Goal: Task Accomplishment & Management: Manage account settings

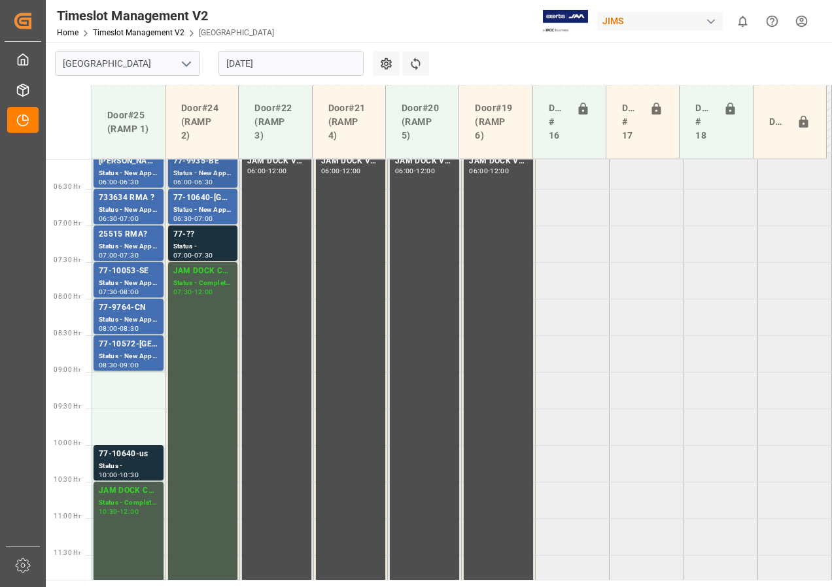
scroll to position [466, 0]
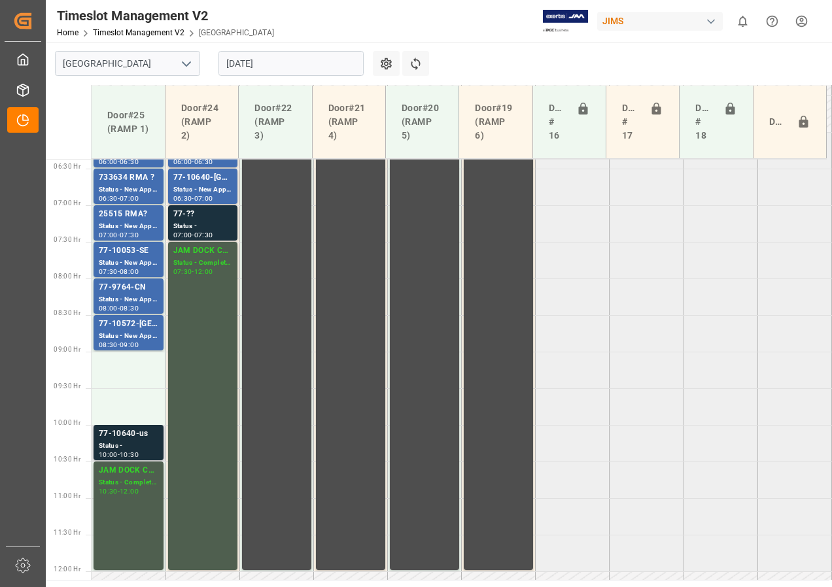
click at [125, 378] on div "77-10640-us" at bounding box center [129, 434] width 60 height 13
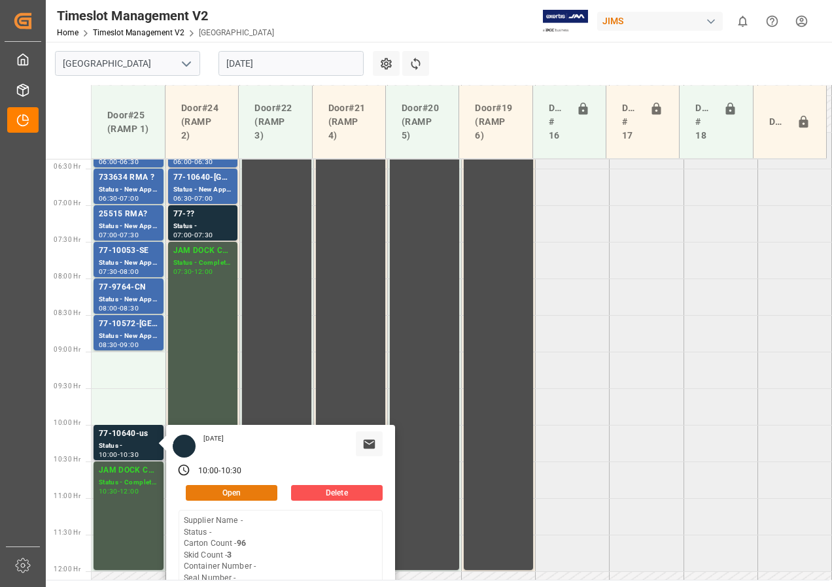
click at [243, 378] on button "Open" at bounding box center [232, 493] width 92 height 16
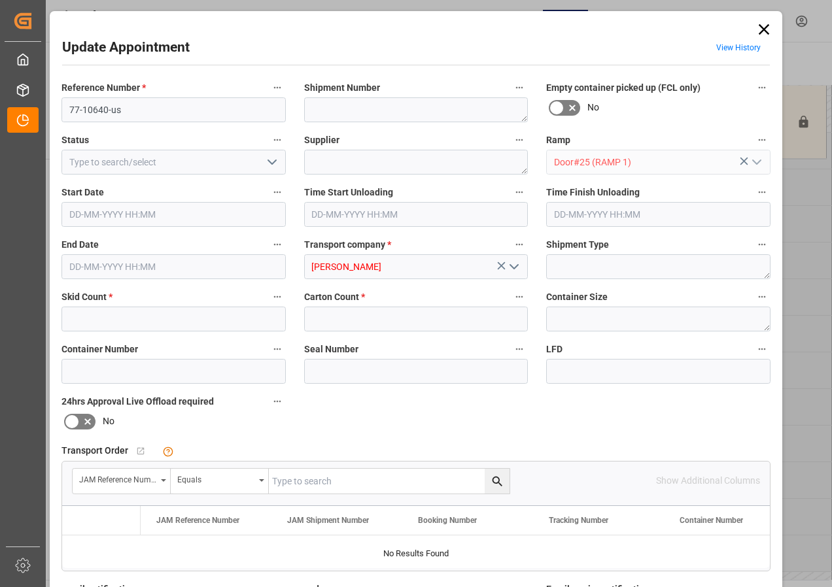
type input "3"
type input "96"
type input "[DATE] 10:00"
type input "[DATE] 10:30"
type input "[DATE] 12:05"
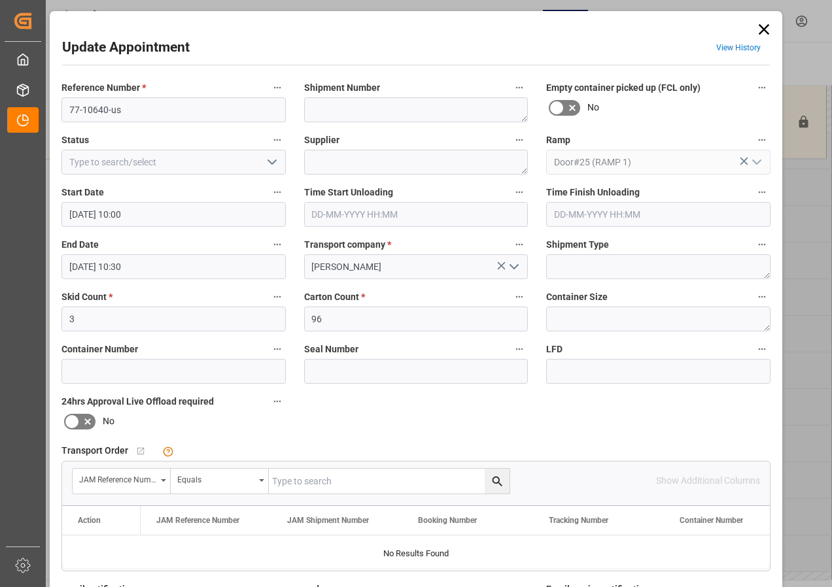
click at [672, 27] on icon at bounding box center [764, 29] width 18 height 18
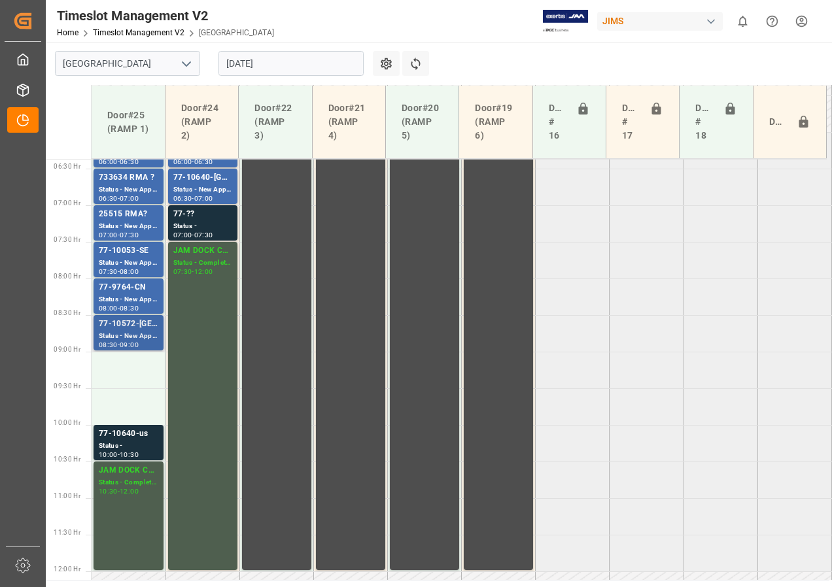
click at [130, 344] on div "09:00" at bounding box center [129, 345] width 19 height 6
click at [131, 298] on div "Status - New Appointment" at bounding box center [129, 299] width 60 height 11
click at [122, 258] on div "Status - New Appointment" at bounding box center [129, 263] width 60 height 11
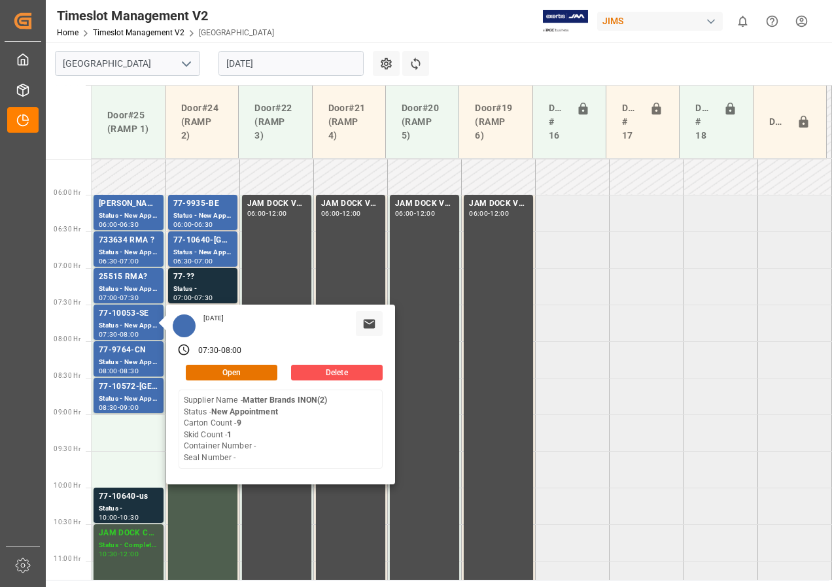
scroll to position [401, 0]
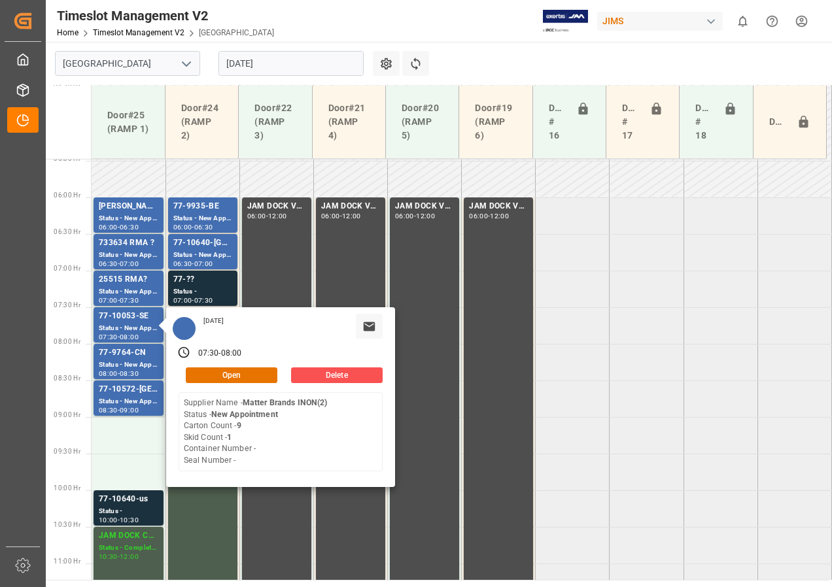
click at [231, 64] on input "[DATE]" at bounding box center [290, 63] width 145 height 25
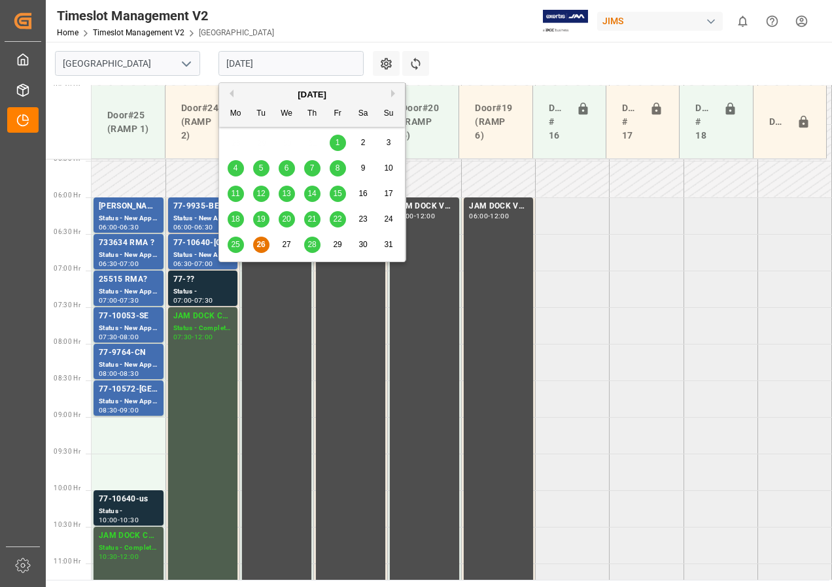
click at [283, 247] on span "27" at bounding box center [286, 244] width 9 height 9
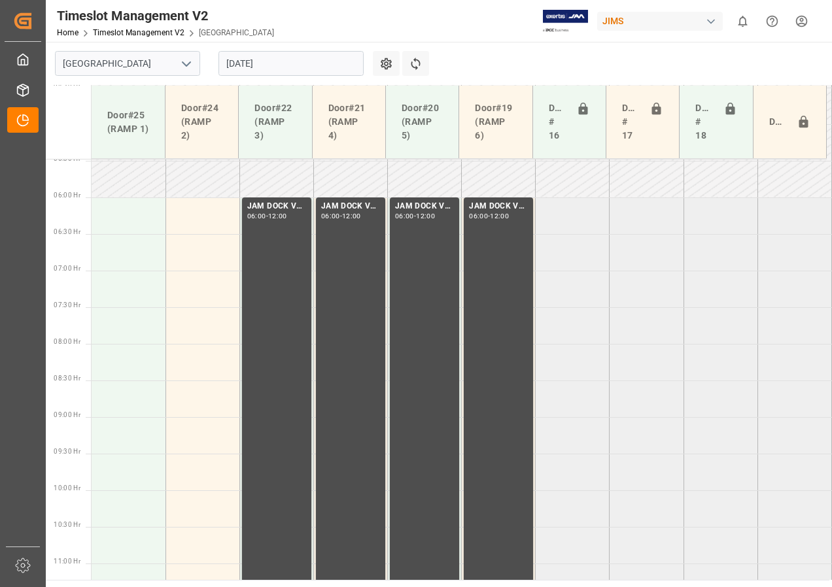
click at [247, 61] on input "[DATE]" at bounding box center [290, 63] width 145 height 25
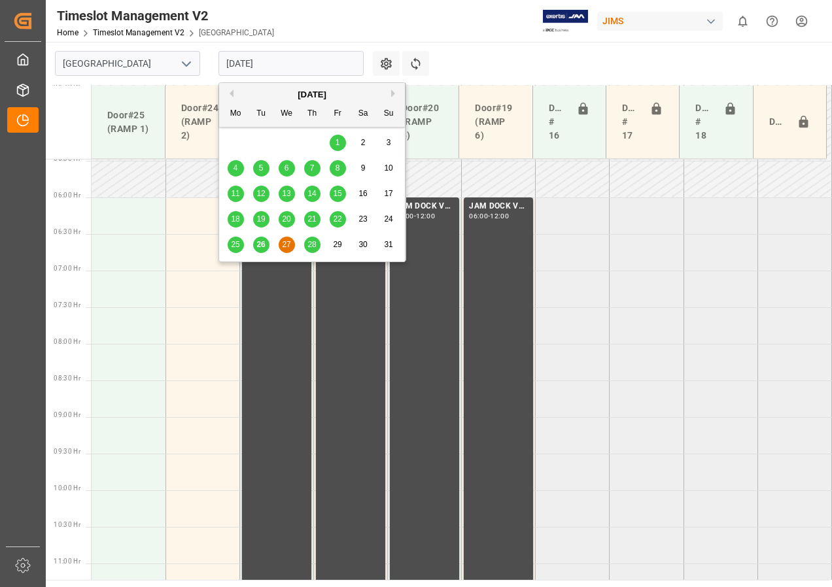
click at [311, 242] on span "28" at bounding box center [311, 244] width 9 height 9
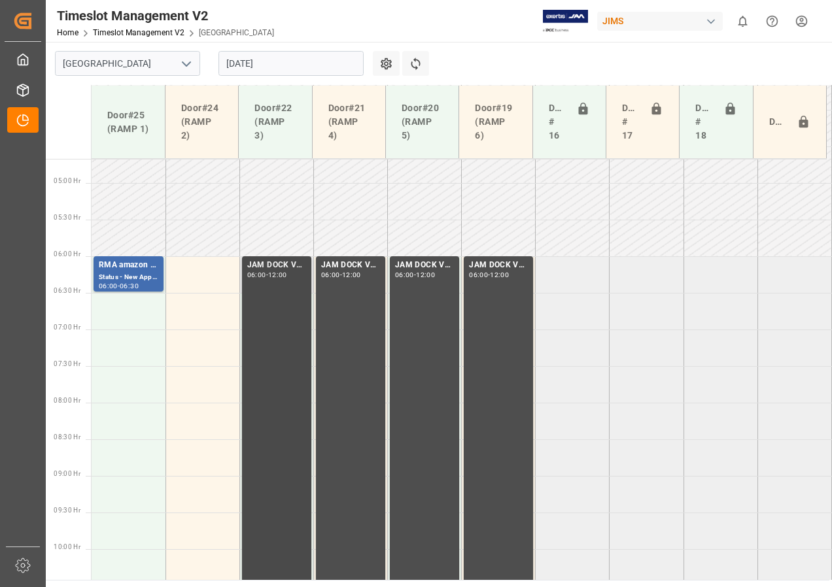
scroll to position [335, 0]
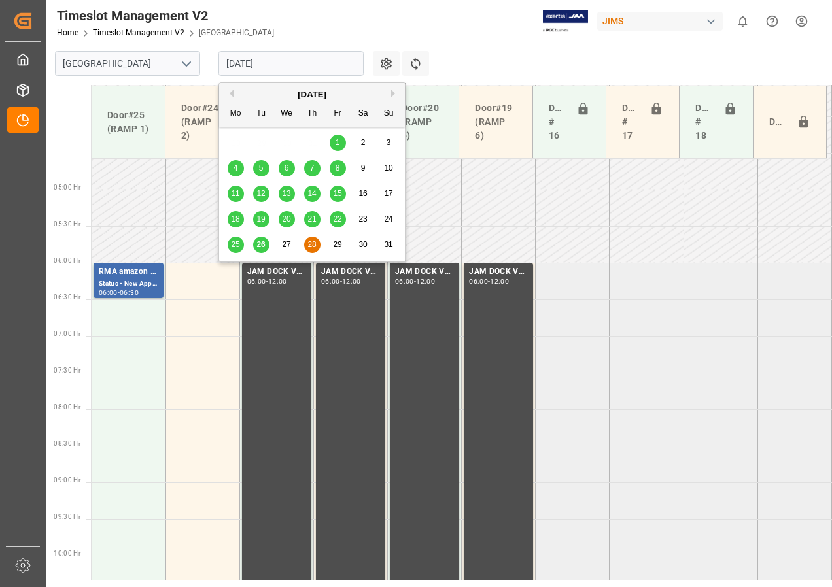
click at [256, 60] on input "[DATE]" at bounding box center [290, 63] width 145 height 25
click at [237, 243] on span "25" at bounding box center [235, 244] width 9 height 9
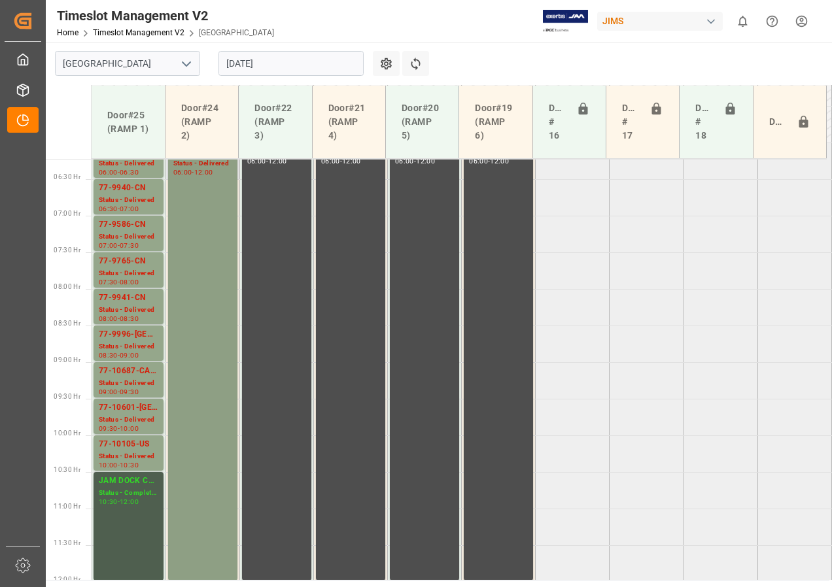
scroll to position [532, 0]
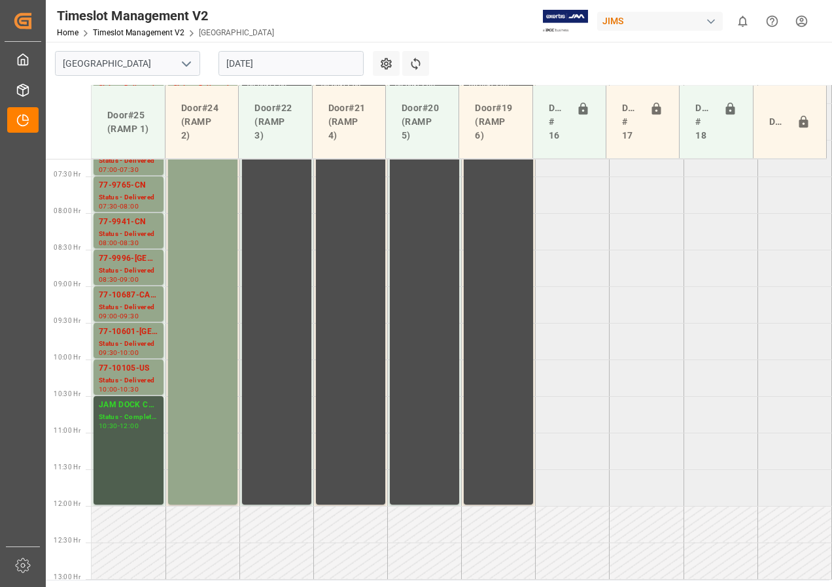
drag, startPoint x: 233, startPoint y: 67, endPoint x: 235, endPoint y: 77, distance: 9.9
click at [234, 67] on input "[DATE]" at bounding box center [290, 63] width 145 height 25
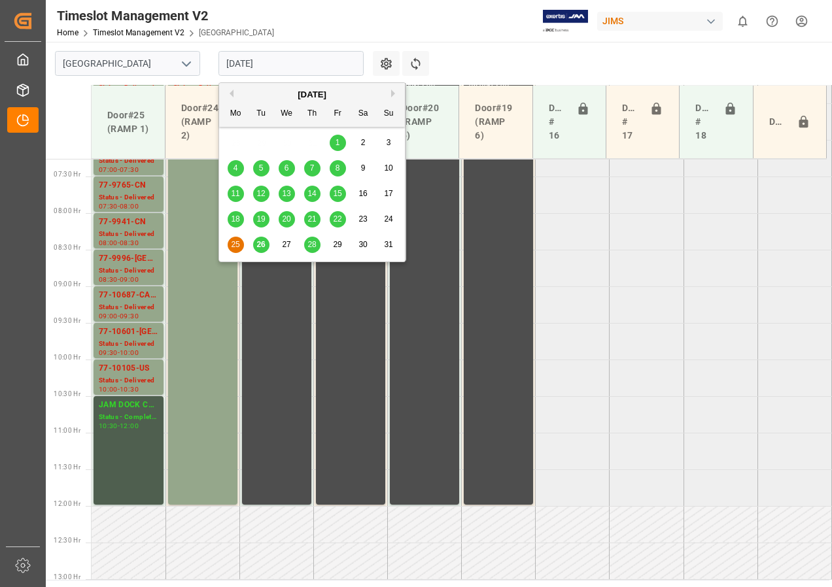
click at [258, 245] on span "26" at bounding box center [260, 244] width 9 height 9
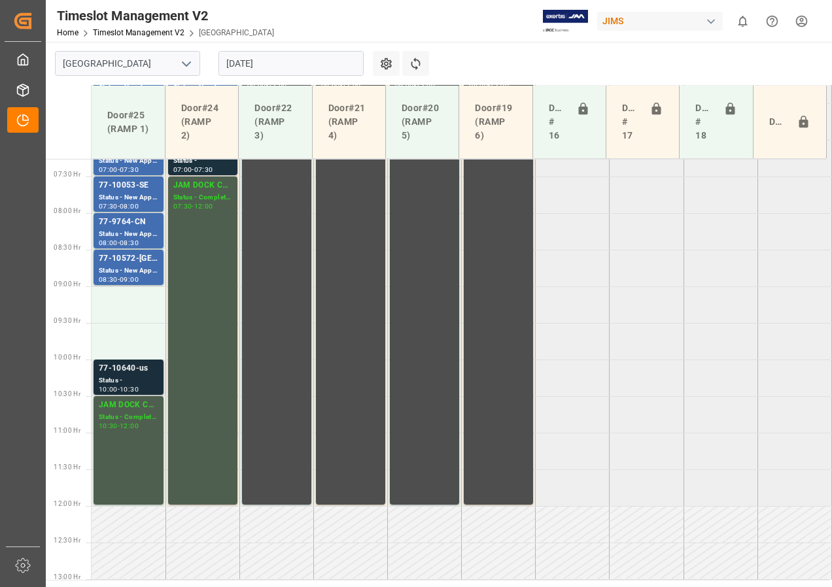
click at [126, 377] on div "Status -" at bounding box center [129, 380] width 60 height 11
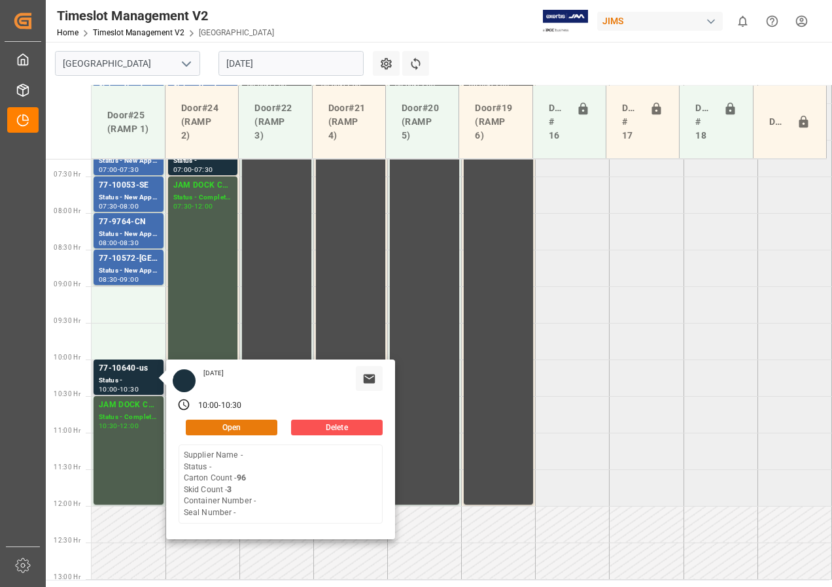
click at [214, 378] on button "Open" at bounding box center [232, 428] width 92 height 16
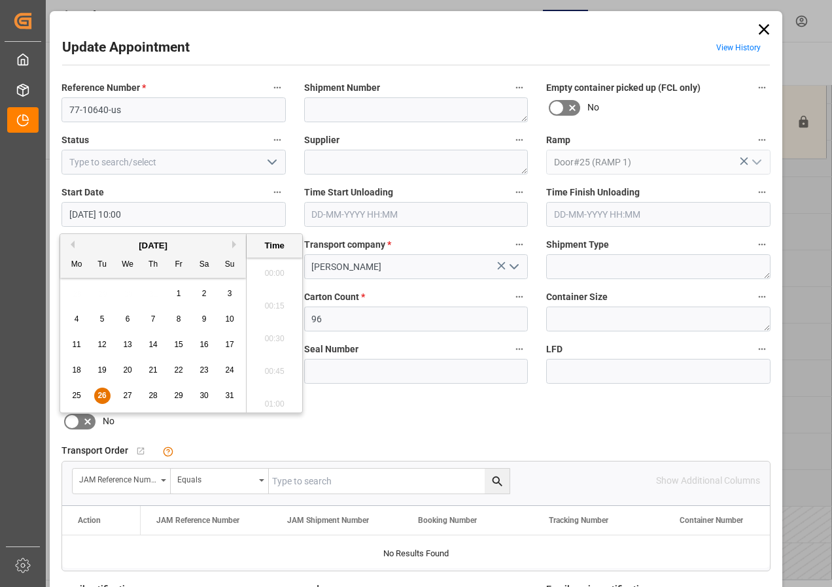
click at [92, 214] on input "[DATE] 10:00" at bounding box center [173, 214] width 224 height 25
click at [128, 378] on span "27" at bounding box center [127, 395] width 9 height 9
click at [270, 269] on li "06:00" at bounding box center [275, 269] width 56 height 33
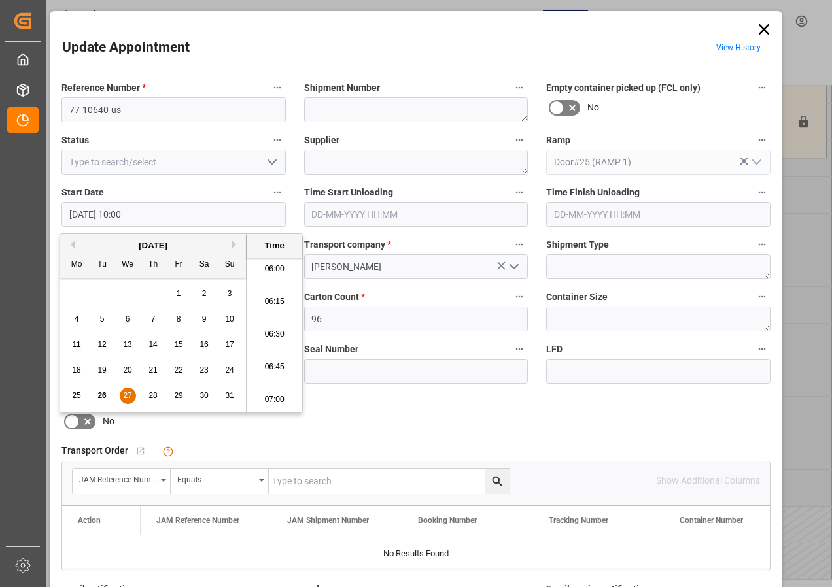
type input "[DATE] 06:00"
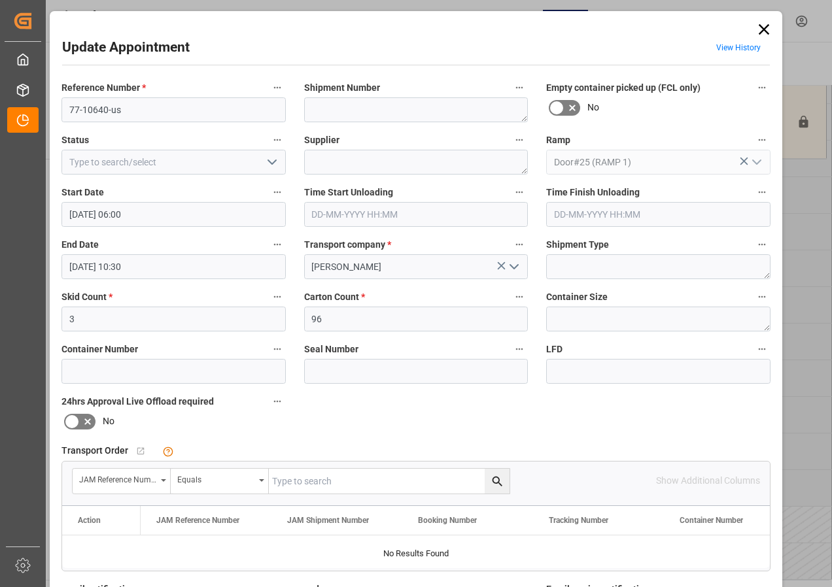
click at [77, 267] on input "[DATE] 10:30" at bounding box center [173, 266] width 224 height 25
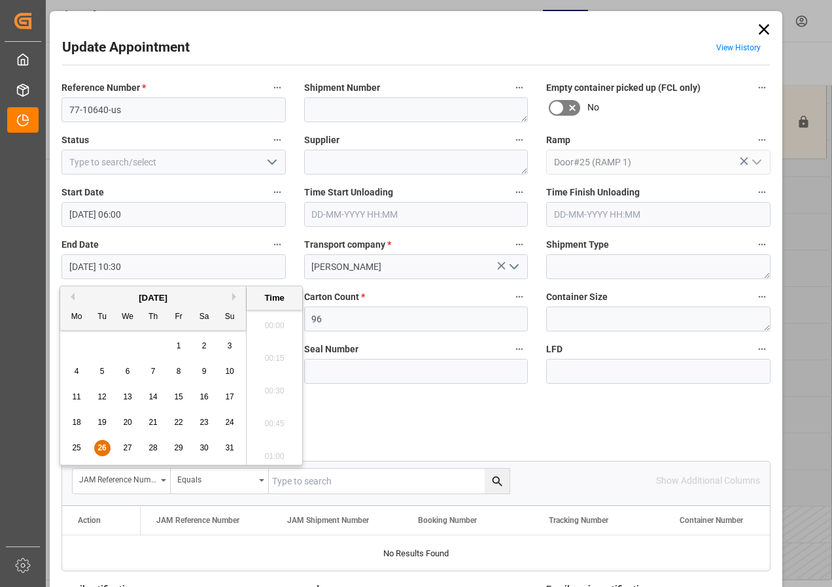
scroll to position [1312, 0]
click at [97, 378] on span "26" at bounding box center [101, 447] width 9 height 9
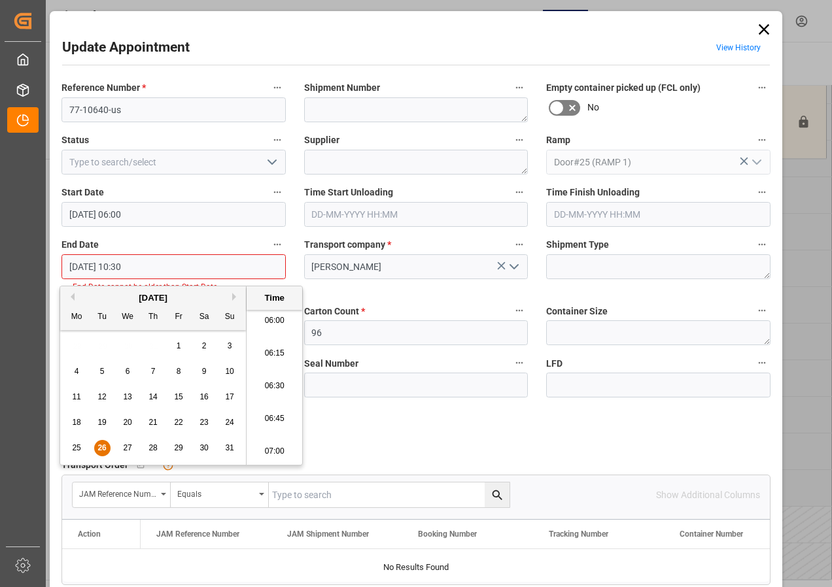
scroll to position [789, 0]
click at [273, 378] on li "06:30" at bounding box center [275, 387] width 56 height 33
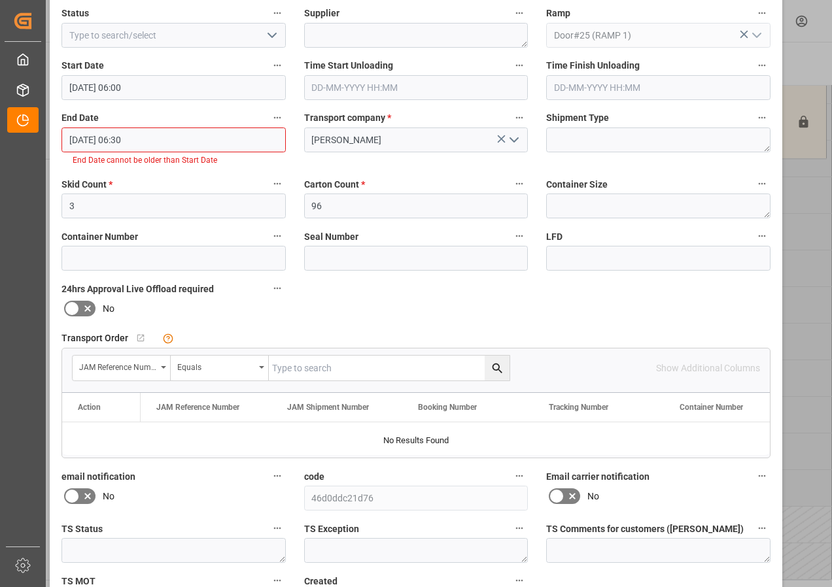
scroll to position [196, 0]
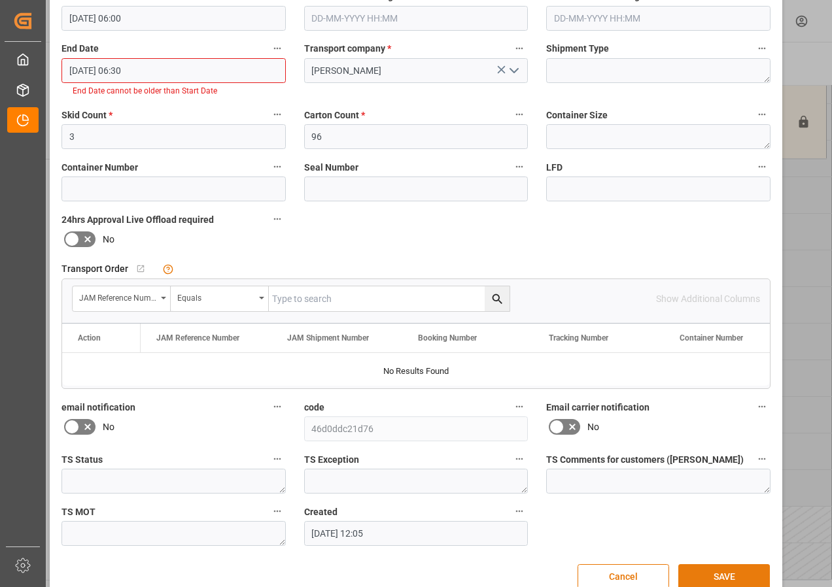
click at [672, 378] on button "SAVE" at bounding box center [724, 576] width 92 height 25
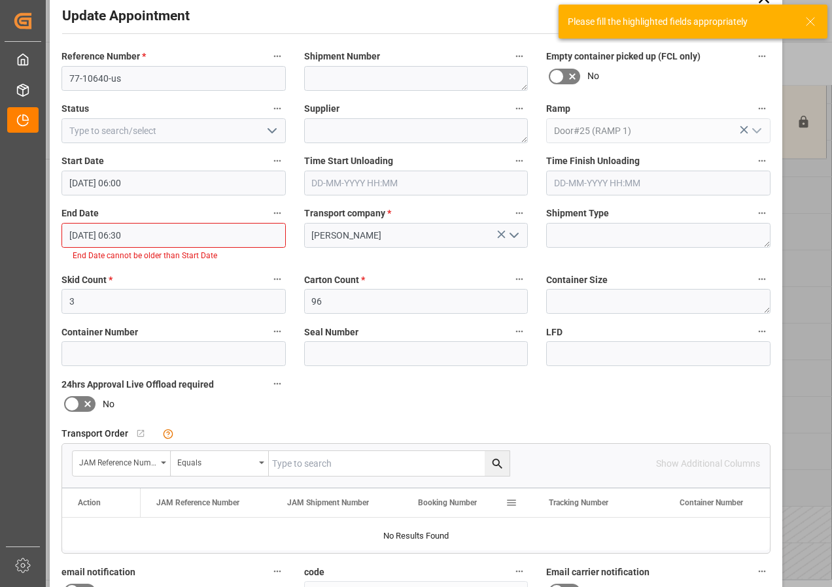
scroll to position [0, 0]
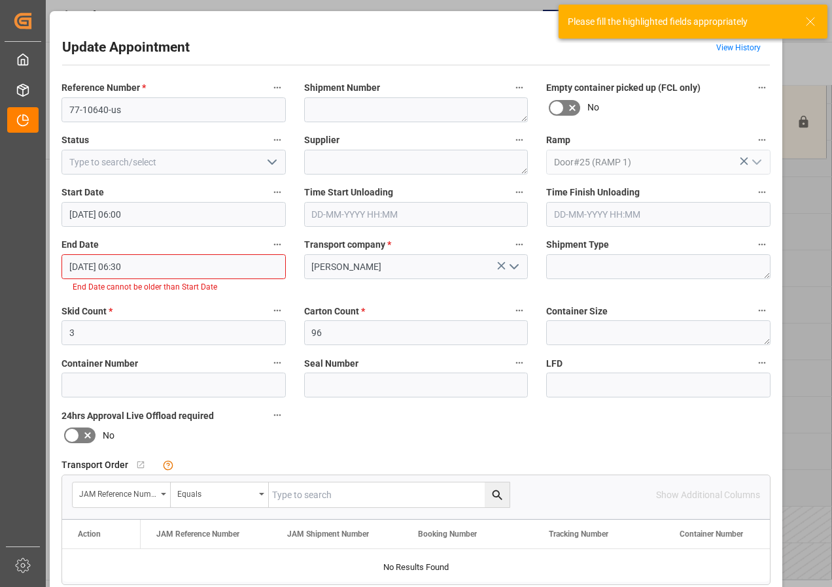
click at [114, 266] on input "[DATE] 06:30" at bounding box center [173, 266] width 224 height 25
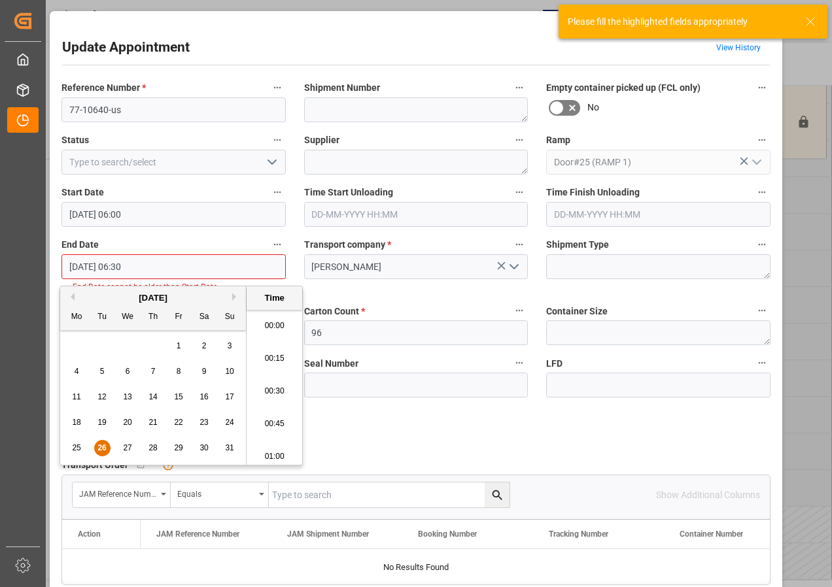
scroll to position [789, 0]
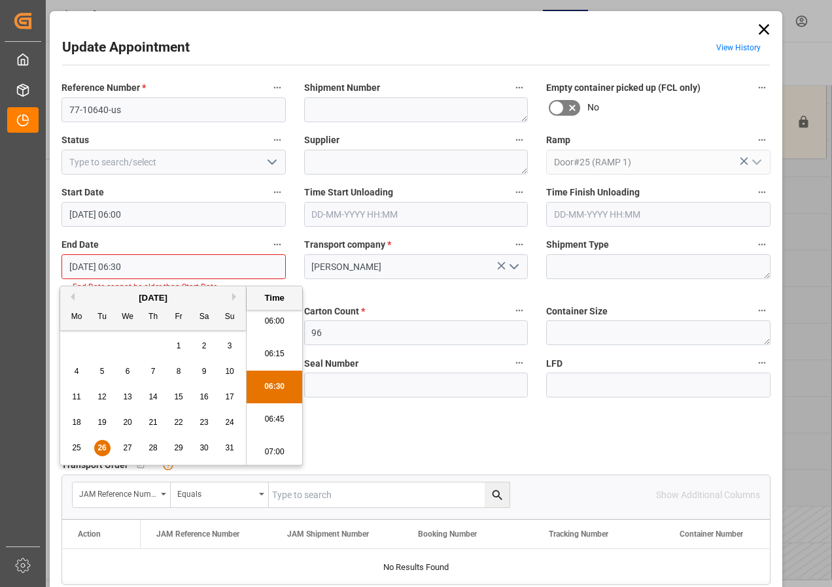
click at [127, 378] on span "27" at bounding box center [127, 447] width 9 height 9
type input "[DATE] 06:30"
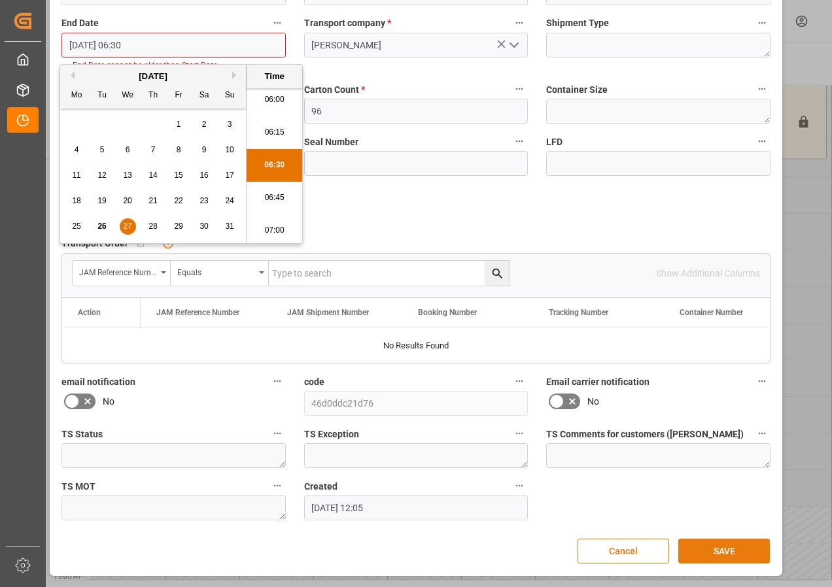
click at [672, 378] on button "SAVE" at bounding box center [724, 551] width 92 height 25
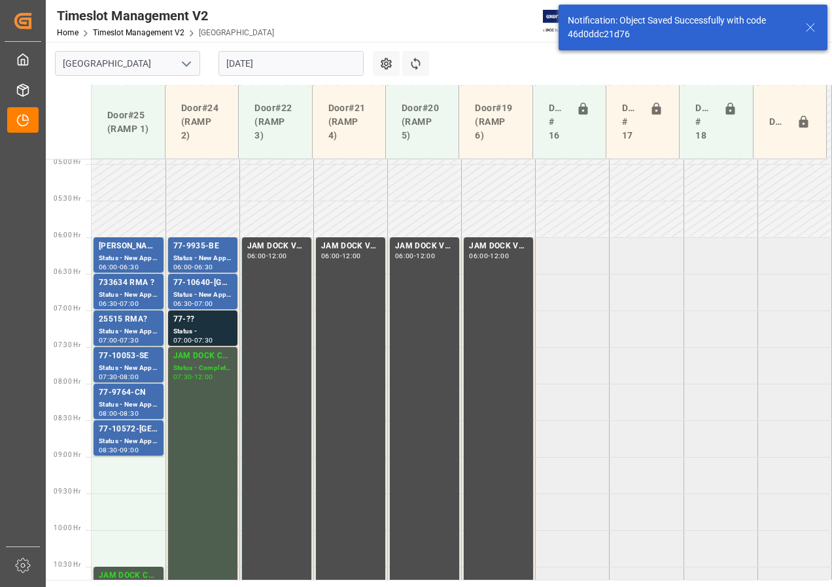
scroll to position [385, 0]
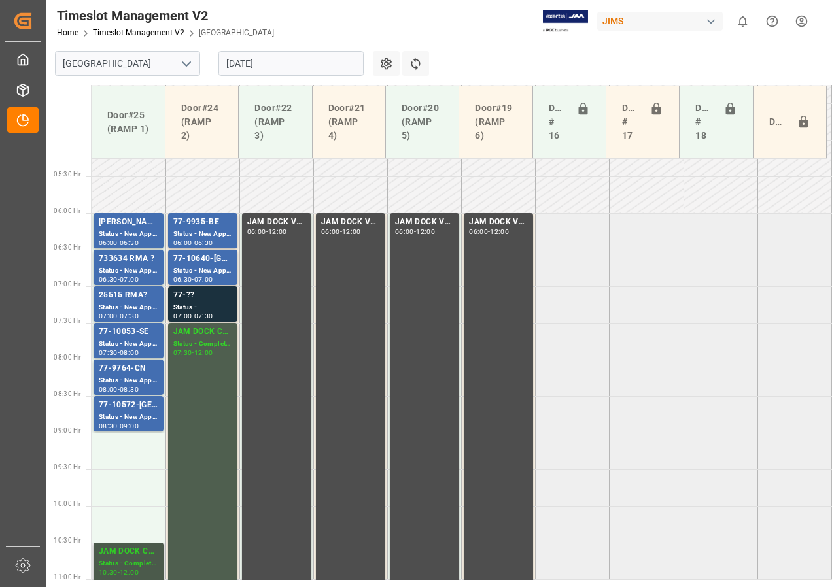
click at [122, 378] on div "JAM DOCK CONTROL" at bounding box center [129, 551] width 60 height 13
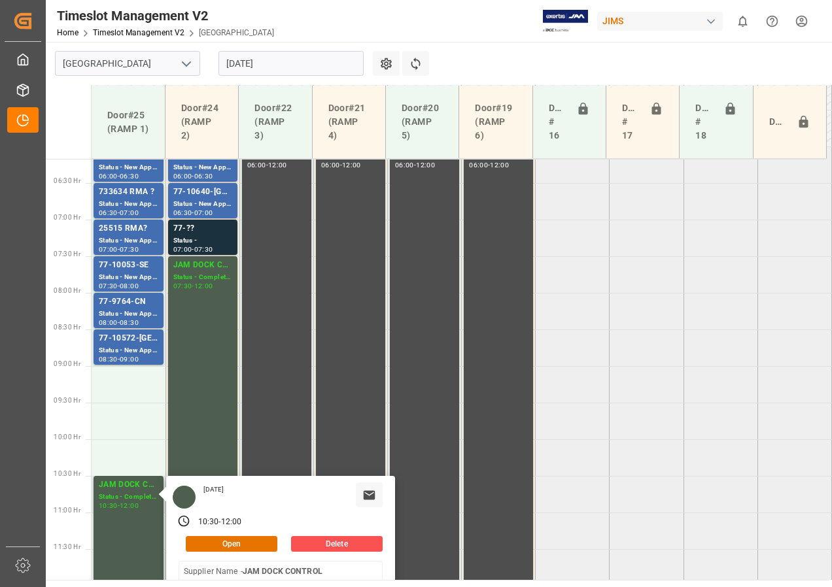
scroll to position [516, 0]
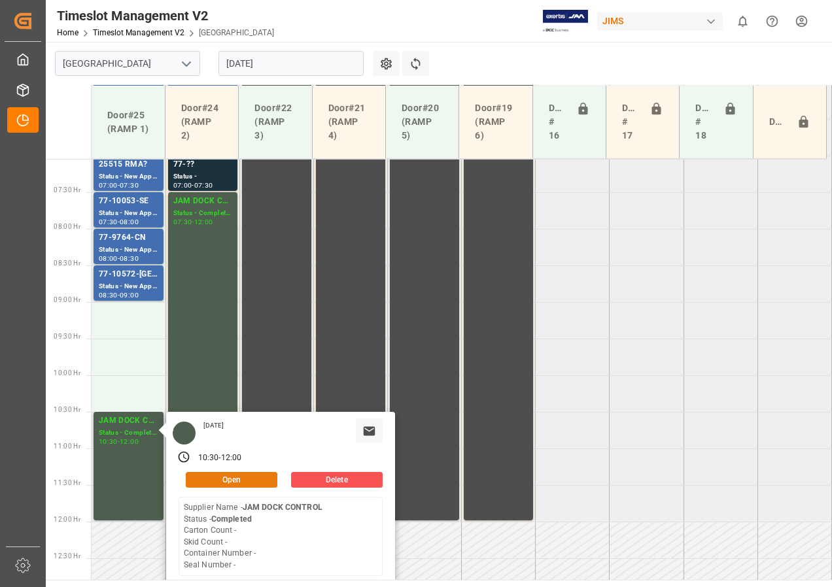
click at [238, 378] on button "Open" at bounding box center [232, 480] width 92 height 16
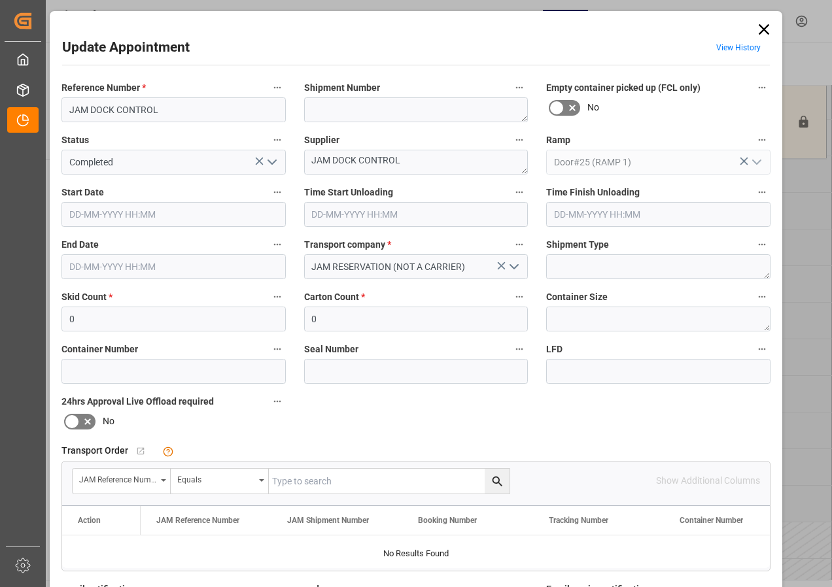
type input "[DATE] 10:30"
type input "[DATE] 12:00"
type input "[DATE] 21:32"
click at [94, 214] on input "[DATE] 10:30" at bounding box center [173, 214] width 224 height 25
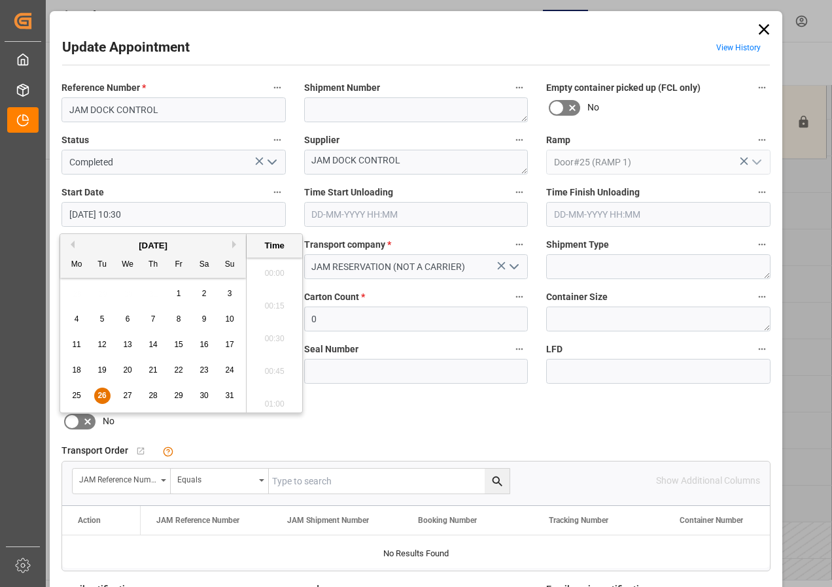
scroll to position [1312, 0]
drag, startPoint x: 102, startPoint y: 394, endPoint x: 211, endPoint y: 328, distance: 127.6
click at [103, 378] on span "26" at bounding box center [101, 395] width 9 height 9
drag, startPoint x: 275, startPoint y: 332, endPoint x: 213, endPoint y: 199, distance: 146.9
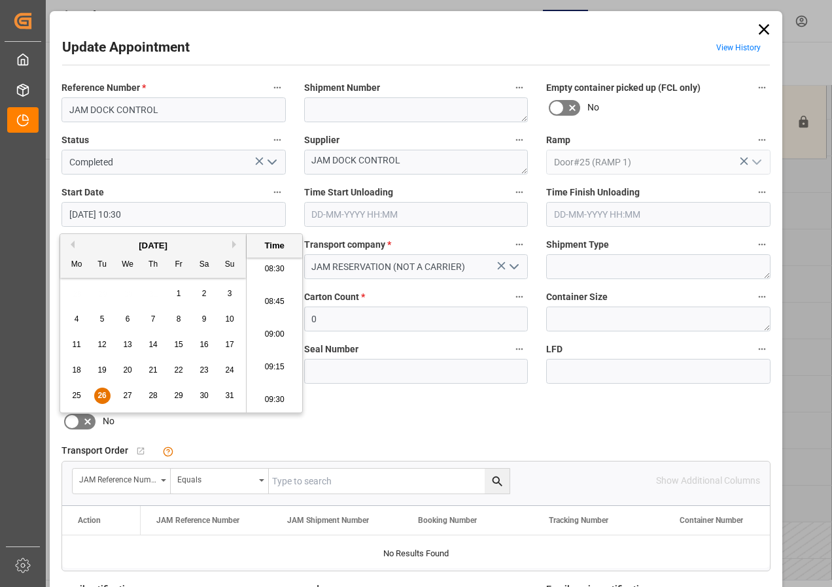
click at [274, 332] on li "09:00" at bounding box center [275, 334] width 56 height 33
type input "[DATE] 09:00"
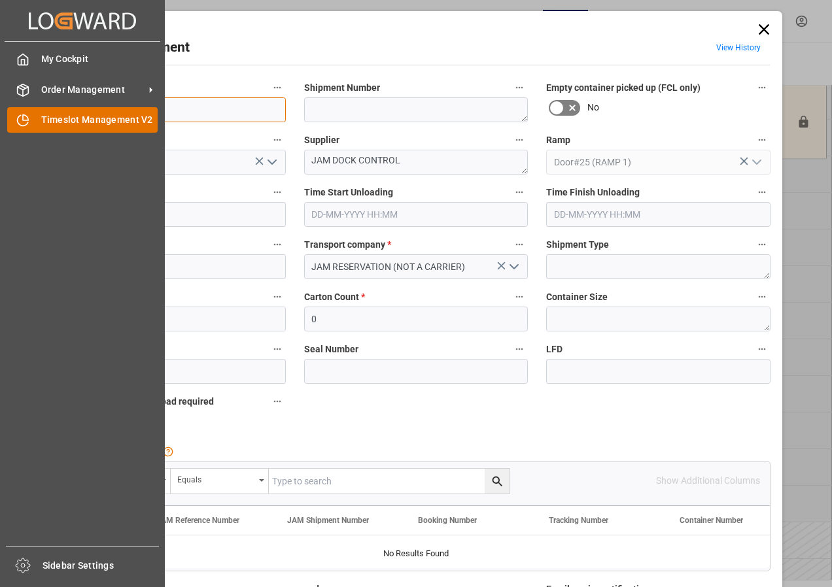
drag, startPoint x: 167, startPoint y: 107, endPoint x: 57, endPoint y: 109, distance: 110.5
click at [44, 111] on body "Created by potrace 1.15, written by [PERSON_NAME] [DATE]-[DATE] Created by potr…" at bounding box center [416, 293] width 832 height 587
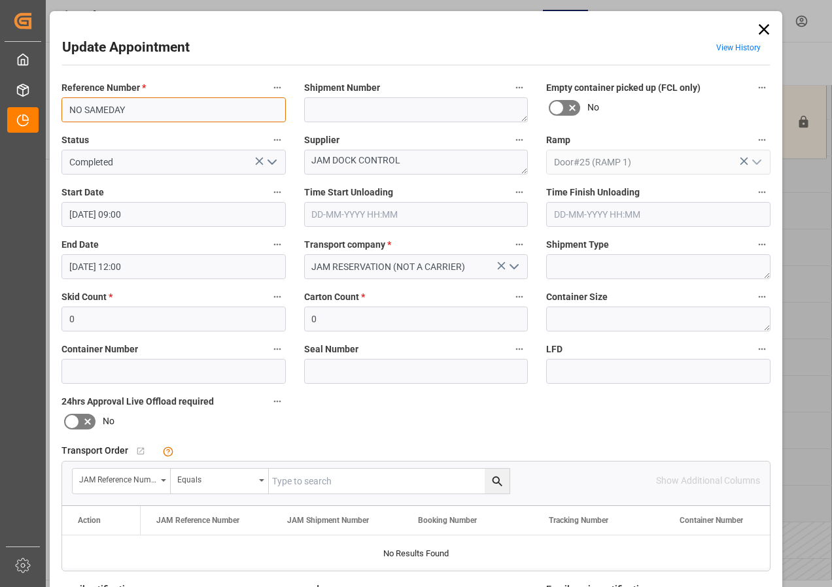
type input "NO SAMEDAY"
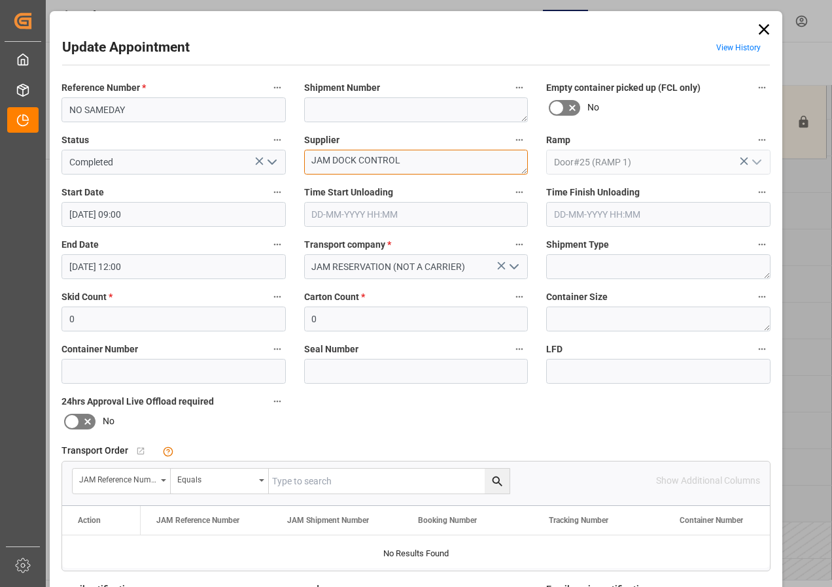
drag, startPoint x: 401, startPoint y: 162, endPoint x: 309, endPoint y: 159, distance: 92.9
click at [309, 159] on textarea "JAM DOCK CONTROL" at bounding box center [416, 162] width 224 height 25
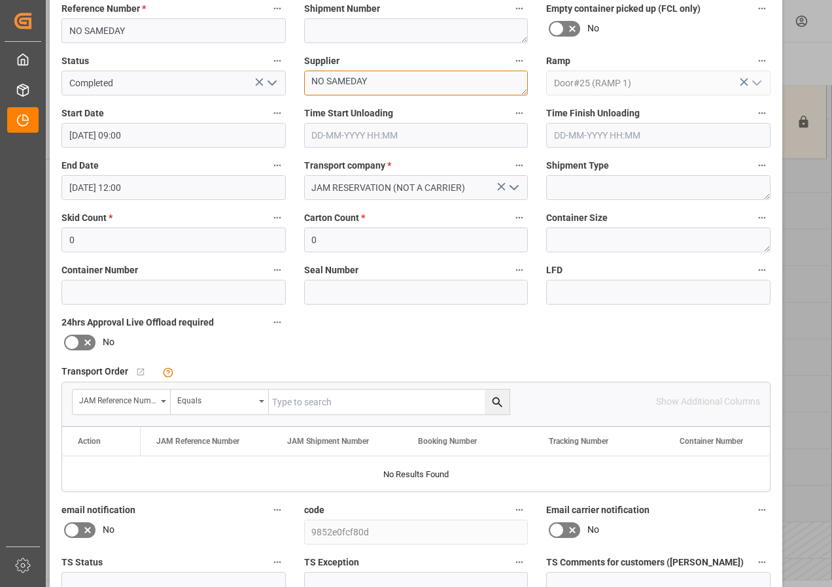
scroll to position [196, 0]
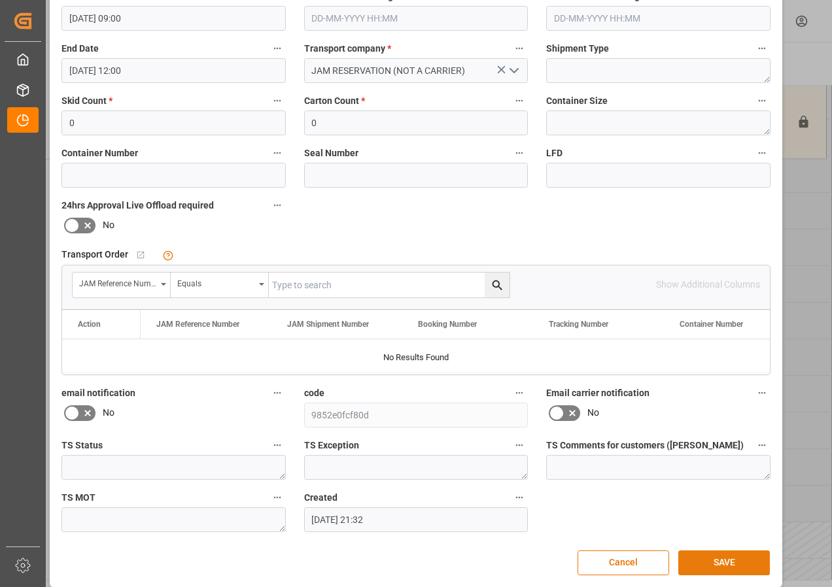
type textarea "NO SAMEDAY"
click at [672, 378] on button "SAVE" at bounding box center [724, 563] width 92 height 25
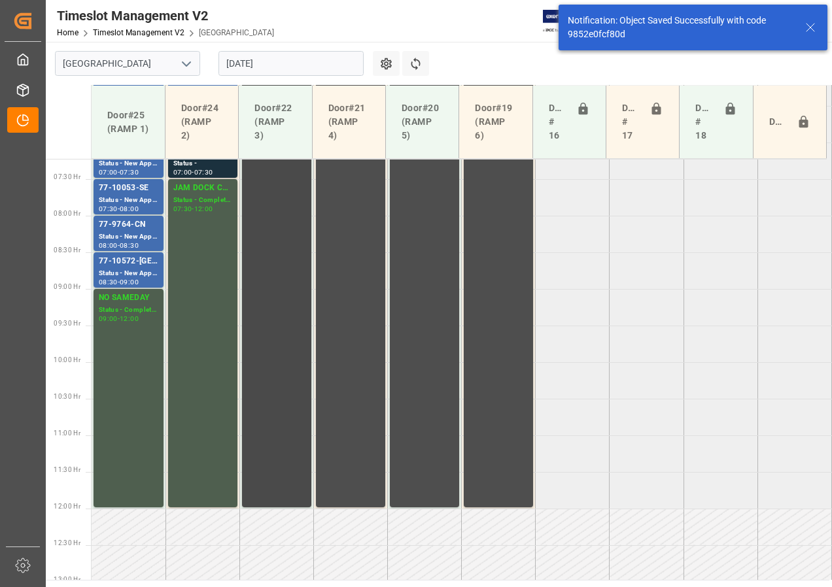
scroll to position [409, 0]
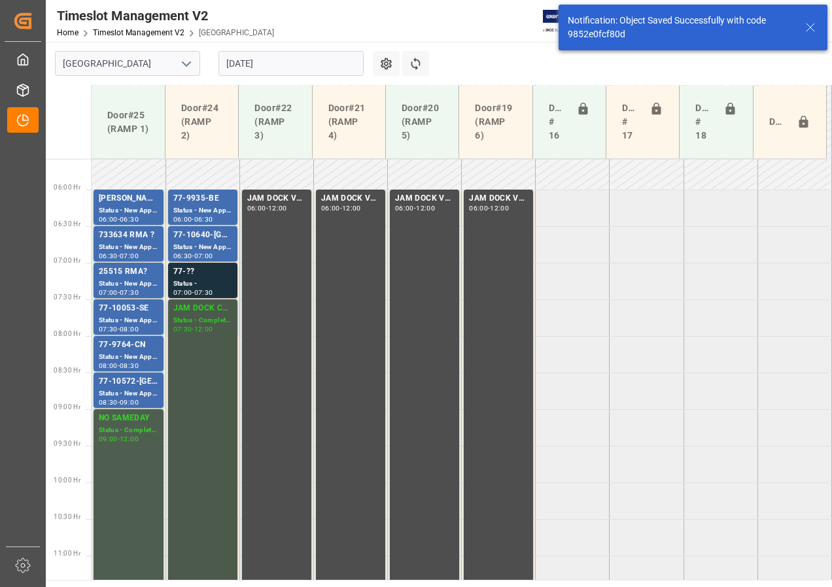
click at [205, 317] on div "Status - Completed" at bounding box center [202, 320] width 59 height 11
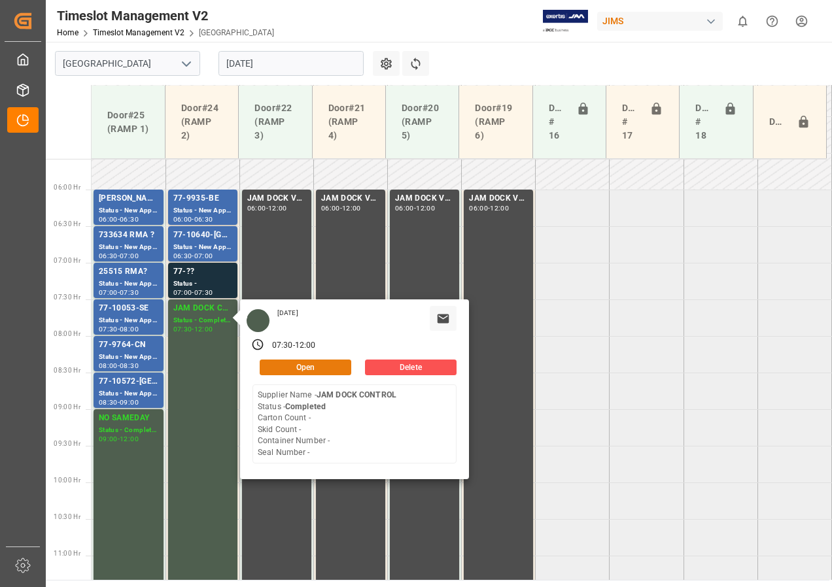
click at [279, 362] on button "Open" at bounding box center [306, 368] width 92 height 16
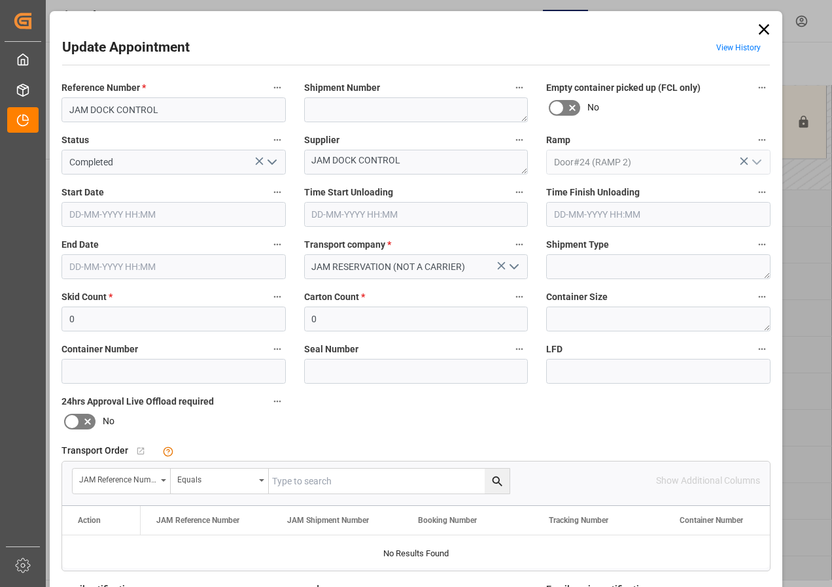
type input "[DATE] 07:30"
type input "[DATE] 12:00"
type input "[DATE] 21:31"
drag, startPoint x: 156, startPoint y: 109, endPoint x: 54, endPoint y: 110, distance: 101.3
click at [54, 110] on div "Reference Number * JAM DOCK CONTROL" at bounding box center [173, 101] width 243 height 52
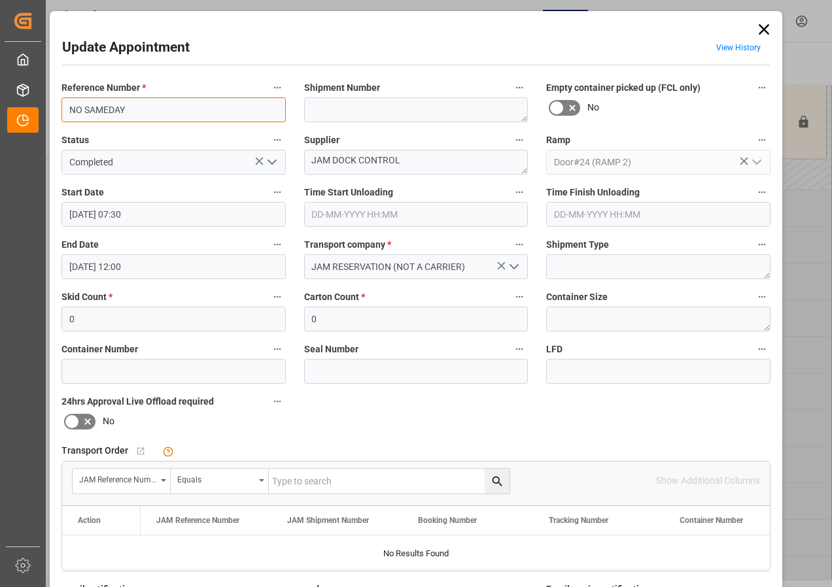
type input "NO SAMEDAY"
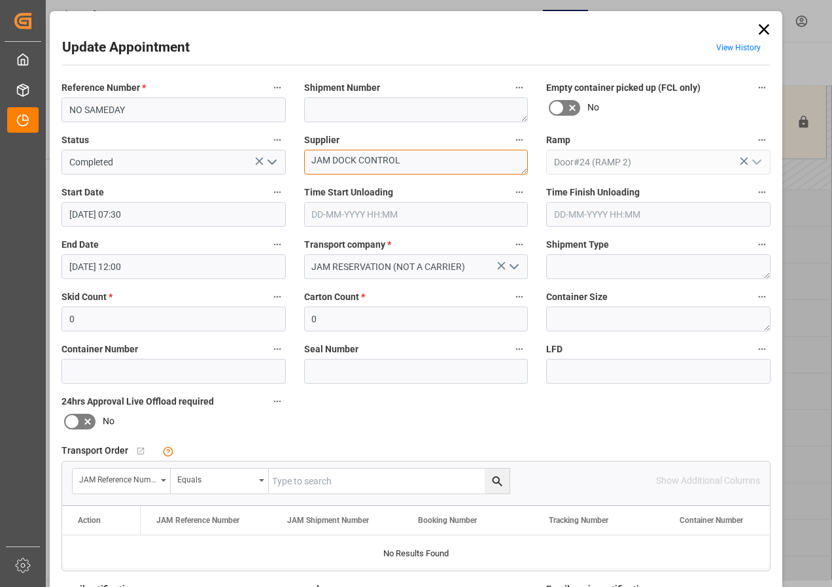
drag, startPoint x: 401, startPoint y: 159, endPoint x: 301, endPoint y: 162, distance: 100.7
click at [301, 162] on div "Supplier JAM DOCK CONTROL" at bounding box center [416, 153] width 243 height 52
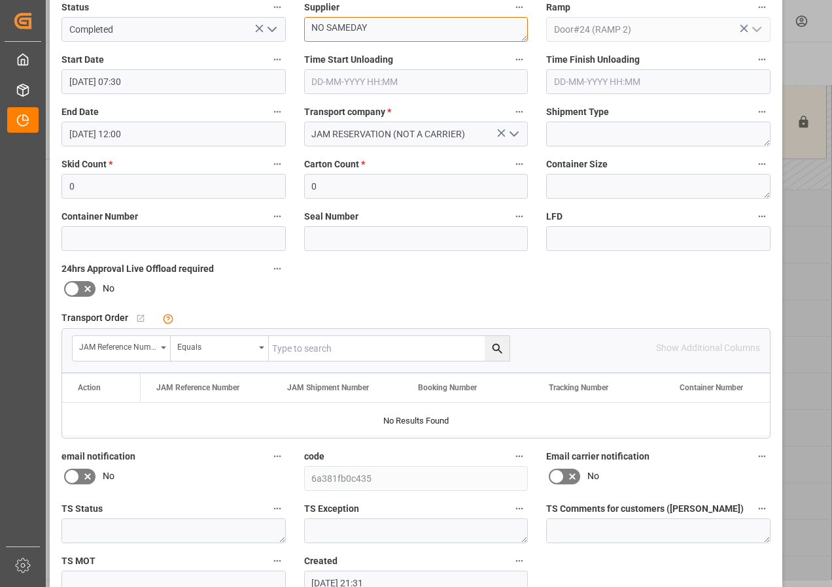
scroll to position [196, 0]
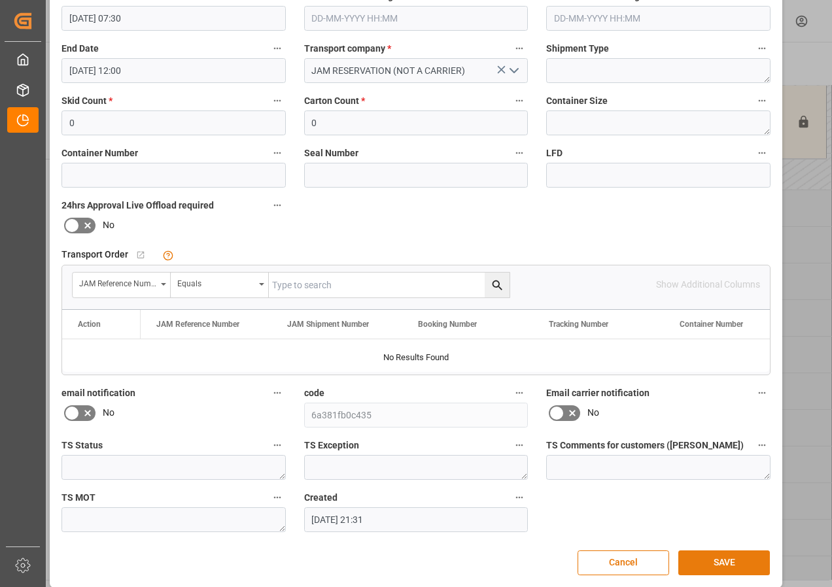
type textarea "NO SAMEDAY"
click at [672, 378] on button "SAVE" at bounding box center [724, 563] width 92 height 25
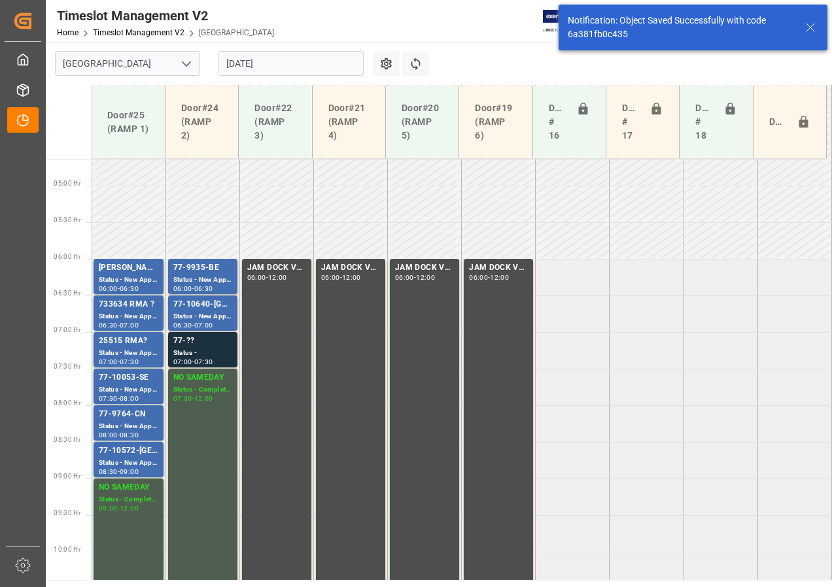
scroll to position [328, 0]
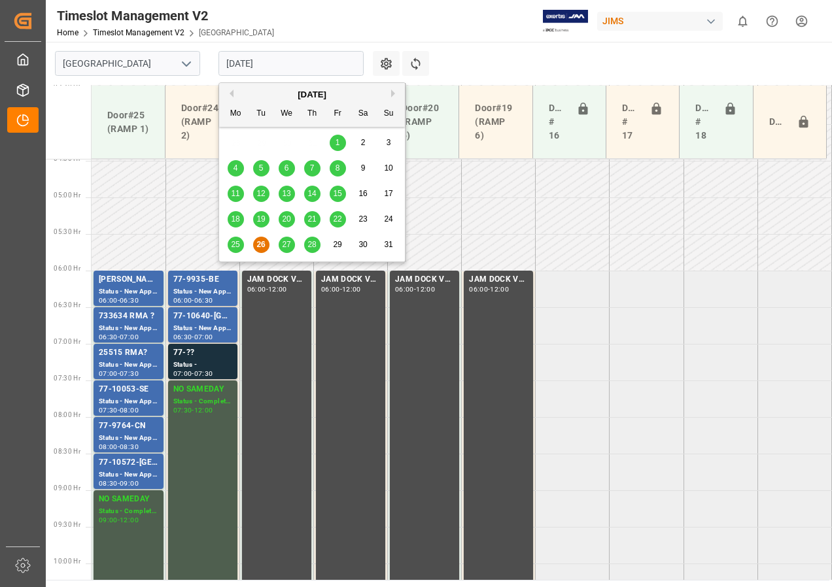
click at [279, 63] on input "[DATE]" at bounding box center [290, 63] width 145 height 25
click at [286, 247] on span "27" at bounding box center [286, 244] width 9 height 9
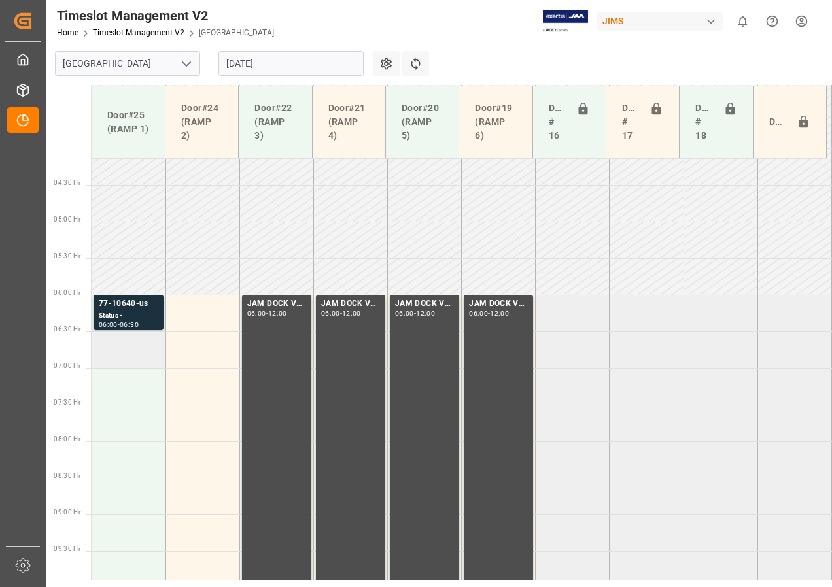
scroll to position [335, 0]
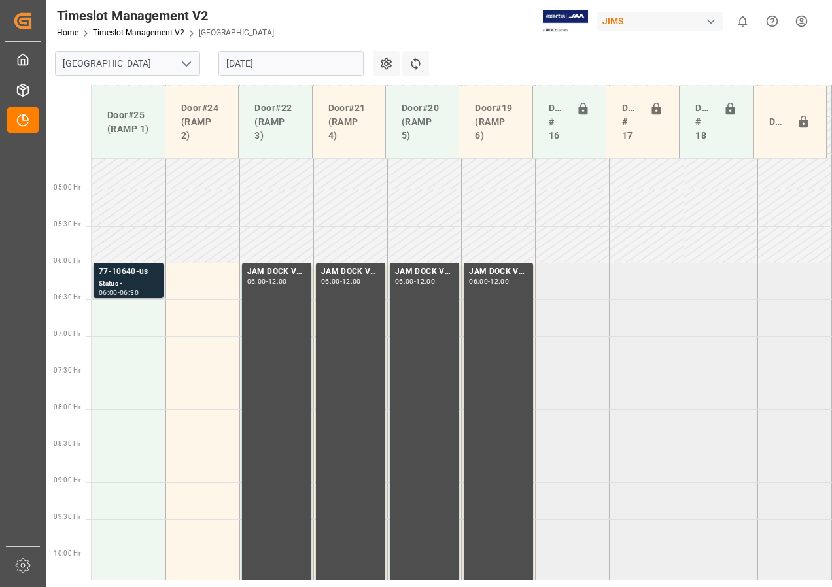
click at [122, 288] on div "Status -" at bounding box center [129, 284] width 60 height 11
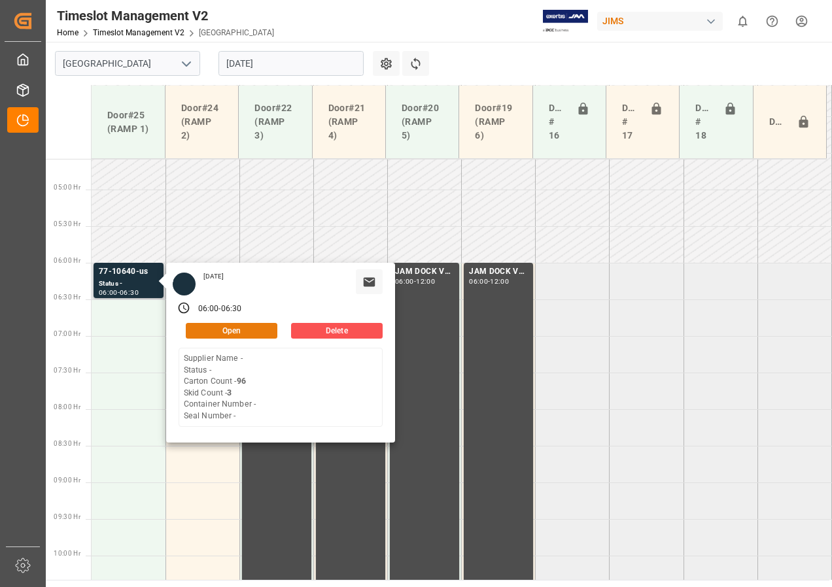
click at [199, 337] on button "Open" at bounding box center [232, 331] width 92 height 16
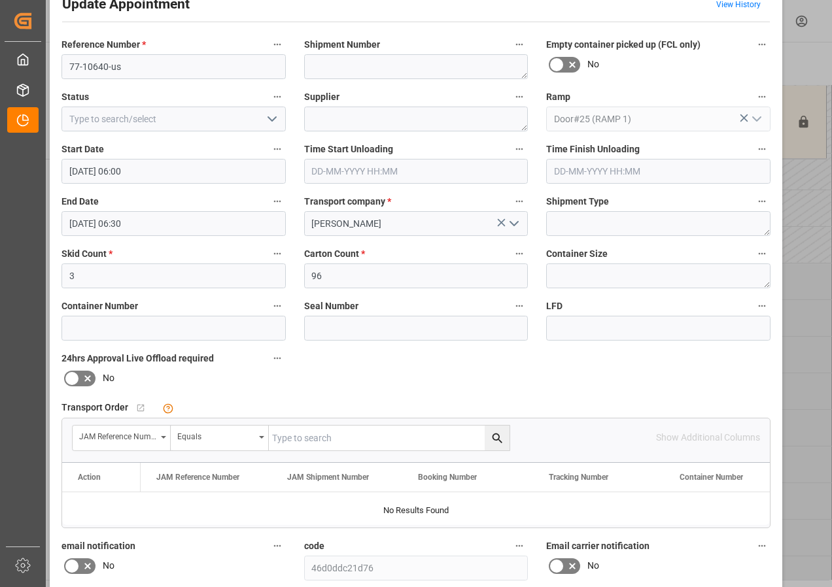
scroll to position [65, 0]
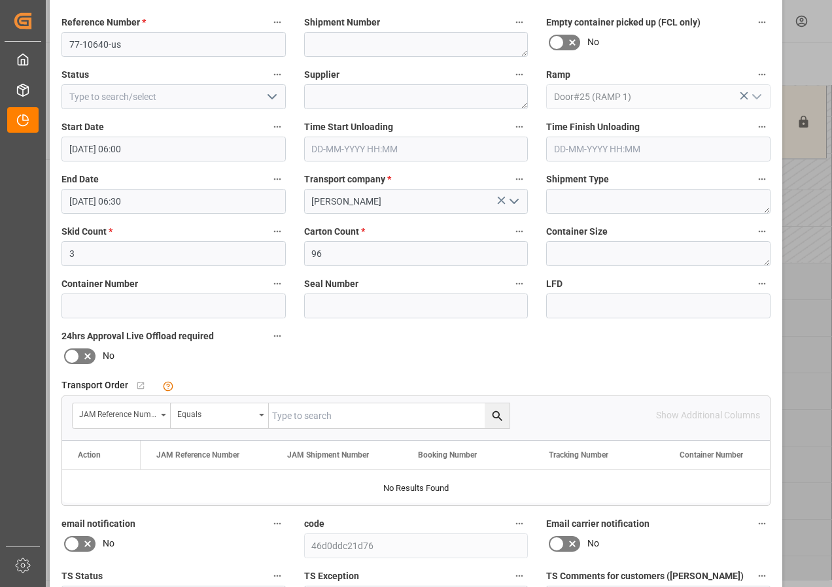
click at [279, 378] on input "text" at bounding box center [389, 415] width 241 height 25
type input "77-10640-us"
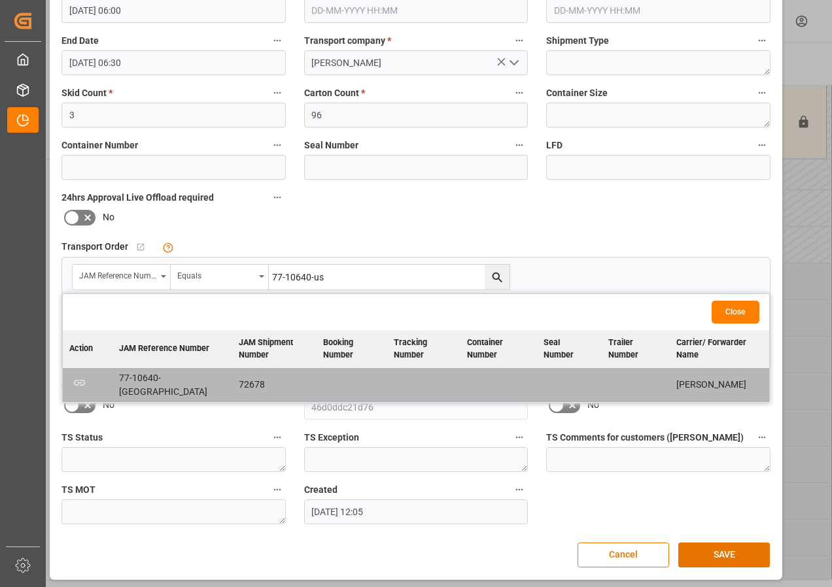
scroll to position [208, 0]
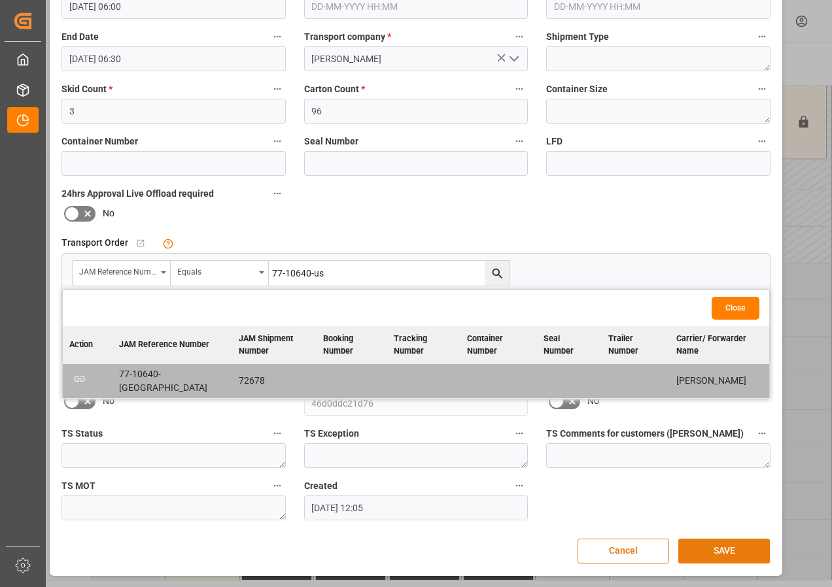
click at [672, 378] on button "SAVE" at bounding box center [724, 551] width 92 height 25
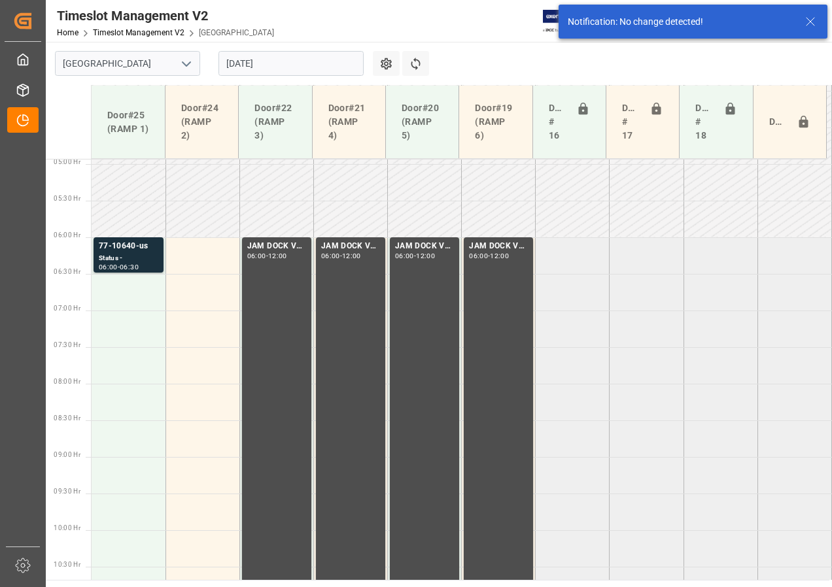
scroll to position [385, 0]
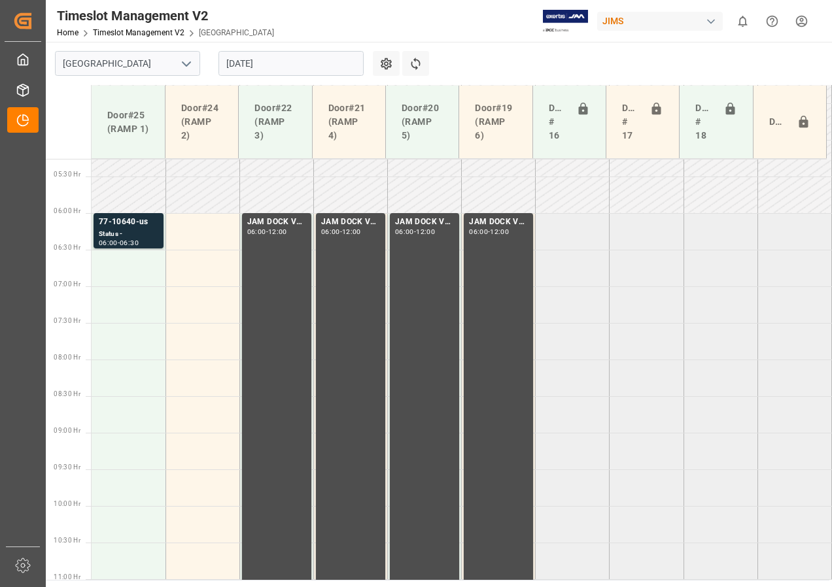
click at [231, 64] on input "[DATE]" at bounding box center [290, 63] width 145 height 25
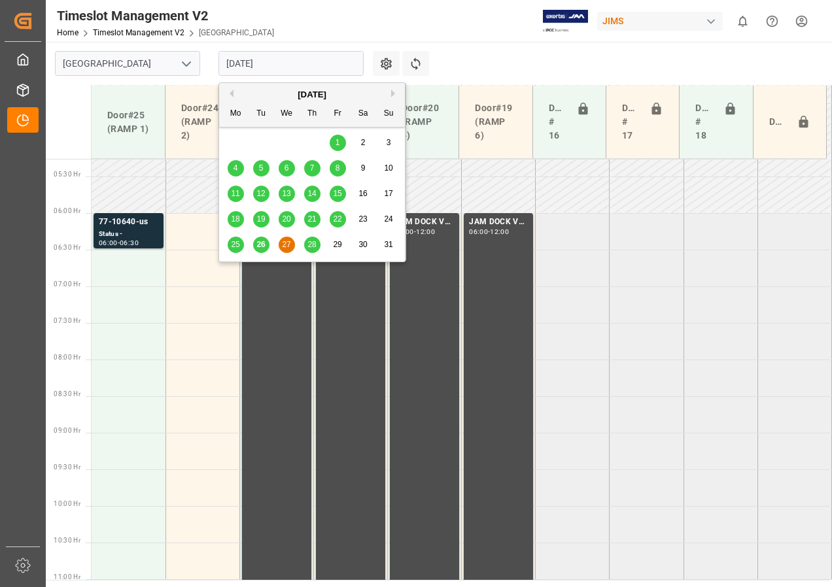
click at [255, 244] on div "26" at bounding box center [261, 245] width 16 height 16
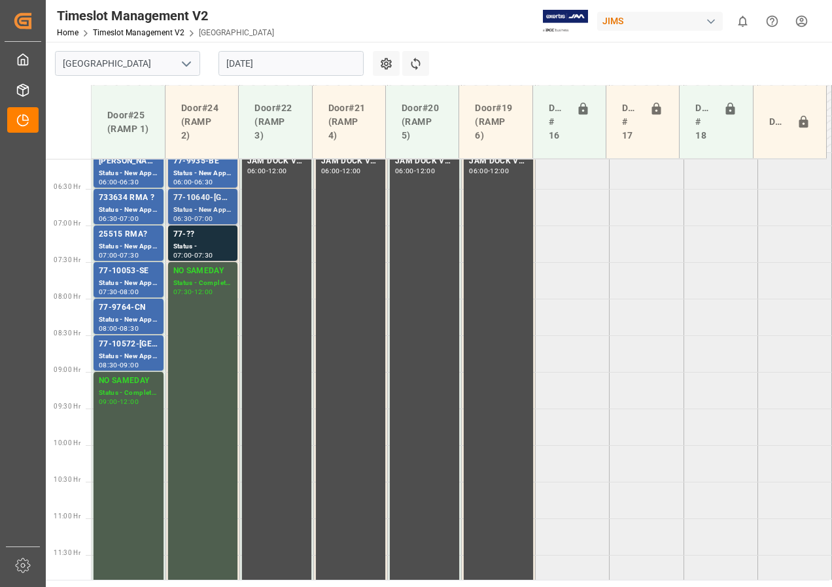
scroll to position [335, 0]
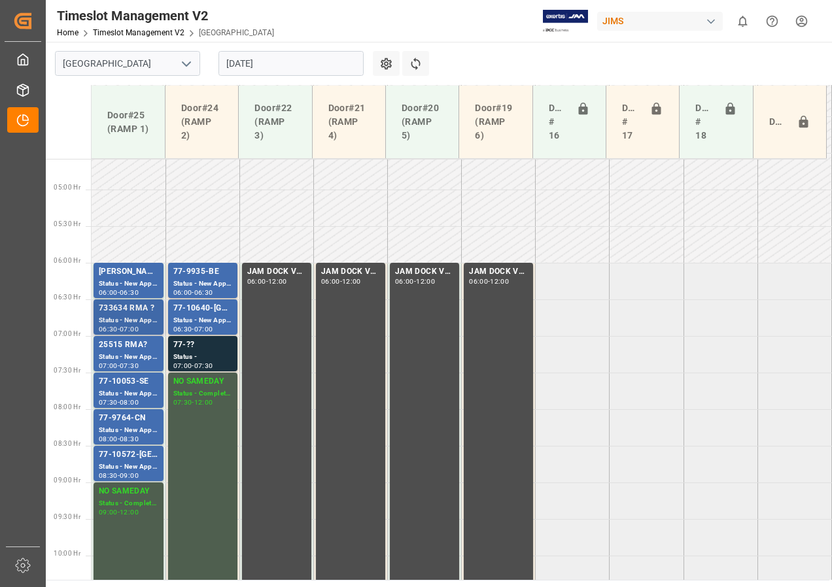
click at [134, 313] on div "733634 RMA ?" at bounding box center [129, 308] width 60 height 13
click at [199, 272] on div "77-9935-BE" at bounding box center [202, 271] width 59 height 13
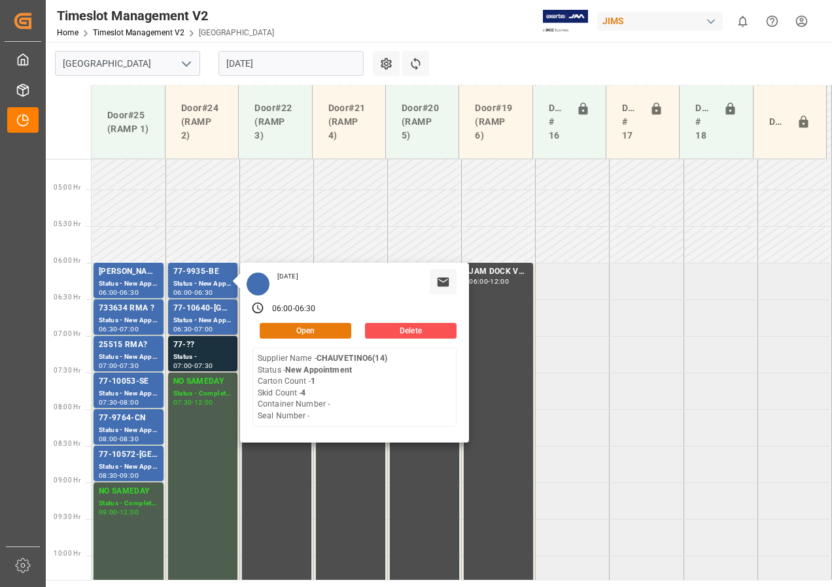
click at [300, 328] on button "Open" at bounding box center [306, 331] width 92 height 16
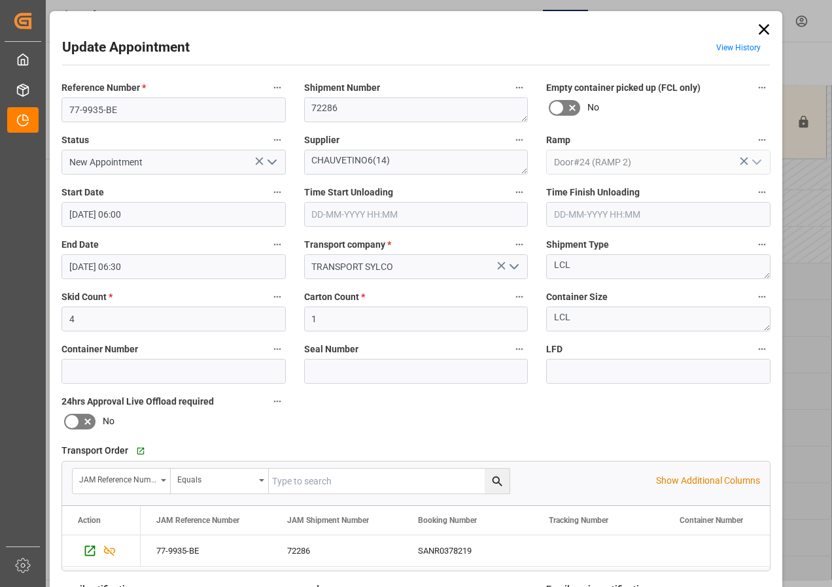
click at [672, 27] on icon at bounding box center [764, 29] width 18 height 18
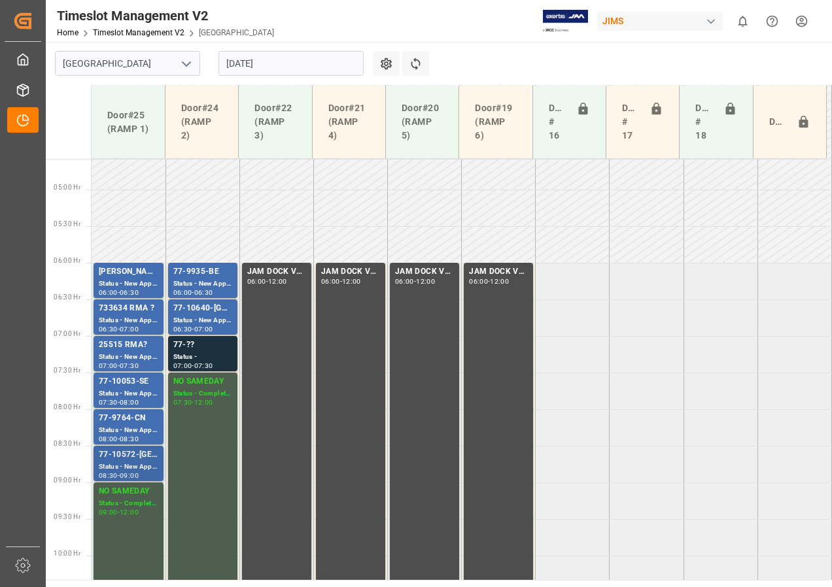
click at [120, 378] on div "Status - New Appointment" at bounding box center [129, 467] width 60 height 11
click at [124, 378] on div "Status - New Appointment" at bounding box center [129, 430] width 60 height 11
click at [127, 378] on div "Status - New Appointment" at bounding box center [129, 393] width 60 height 11
click at [126, 352] on div "Status - New Appointment" at bounding box center [129, 357] width 60 height 11
click at [126, 316] on div "Status - New Appointment" at bounding box center [129, 320] width 60 height 11
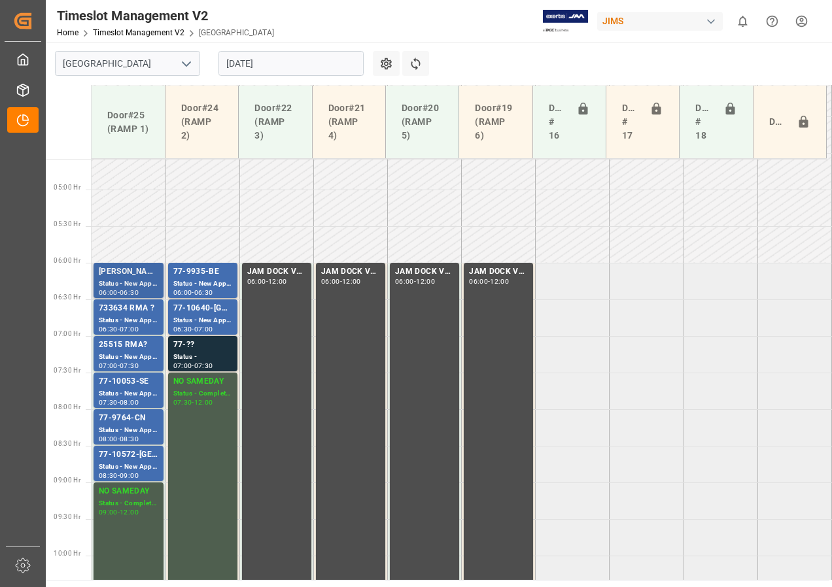
click at [127, 279] on div "Status - New Appointment" at bounding box center [129, 284] width 60 height 11
click at [195, 283] on div "Status - New Appointment" at bounding box center [202, 284] width 59 height 11
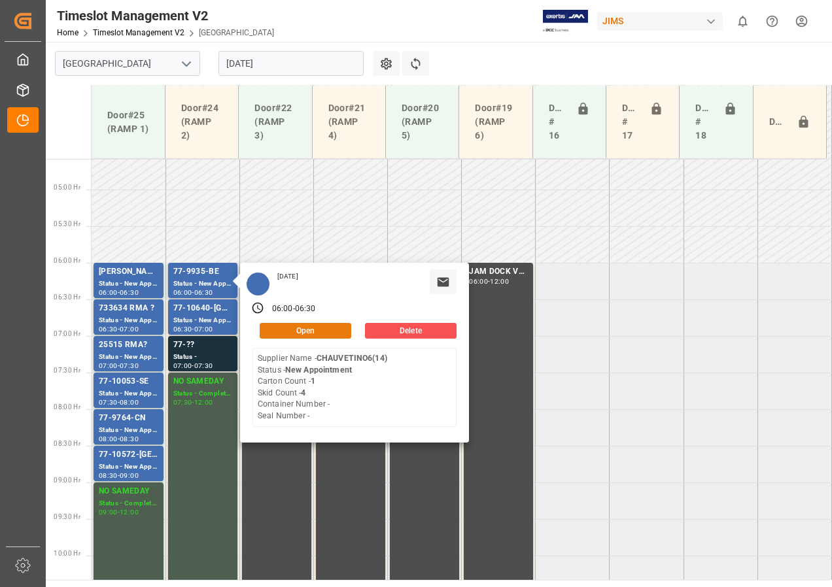
click at [309, 334] on button "Open" at bounding box center [306, 331] width 92 height 16
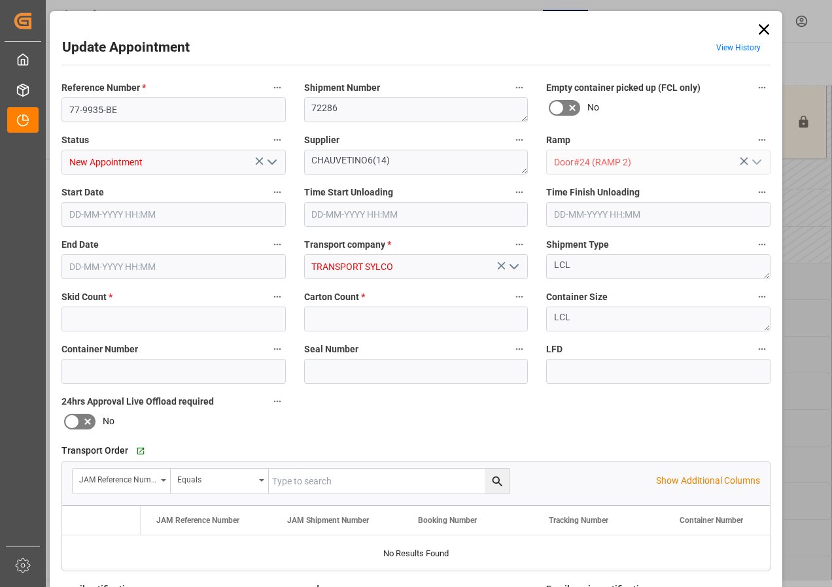
type input "4"
type input "1"
type input "[DATE] 06:00"
type input "[DATE] 06:30"
type input "[DATE] 11:45"
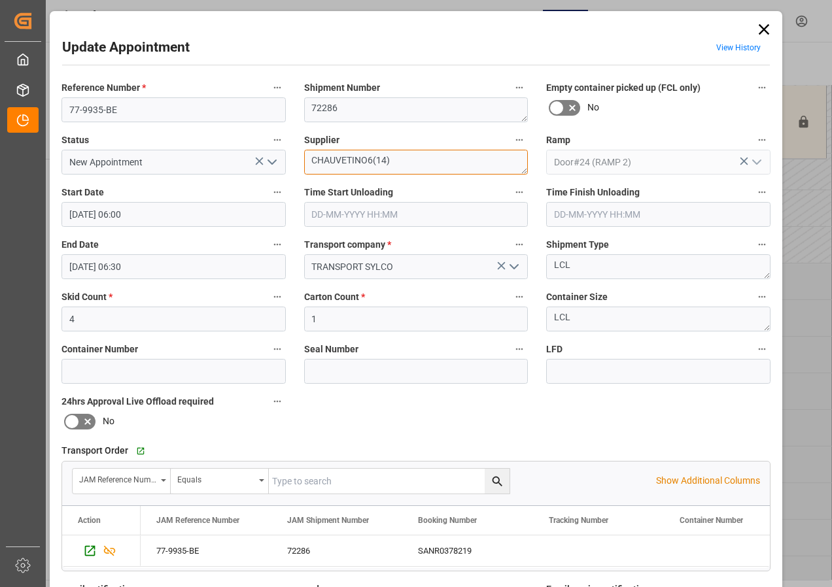
click at [350, 163] on textarea "CHAUVETINO6(14)" at bounding box center [416, 162] width 224 height 25
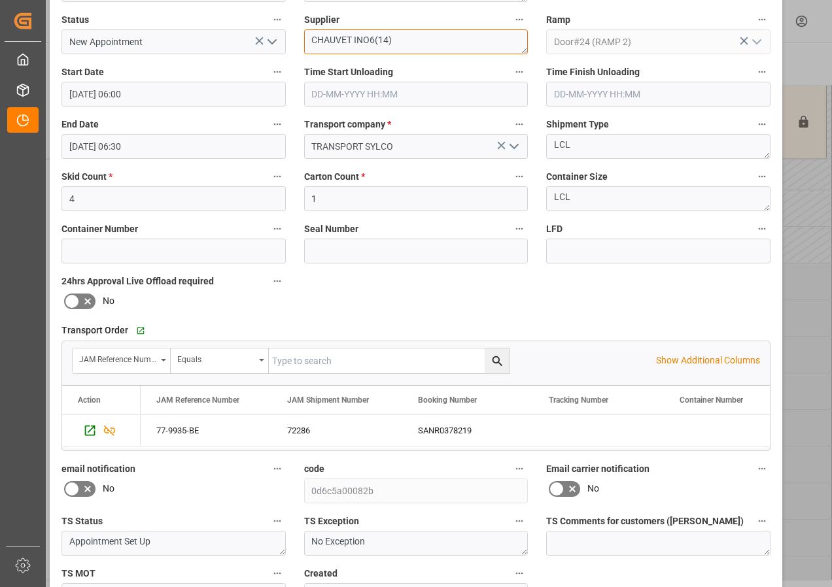
scroll to position [196, 0]
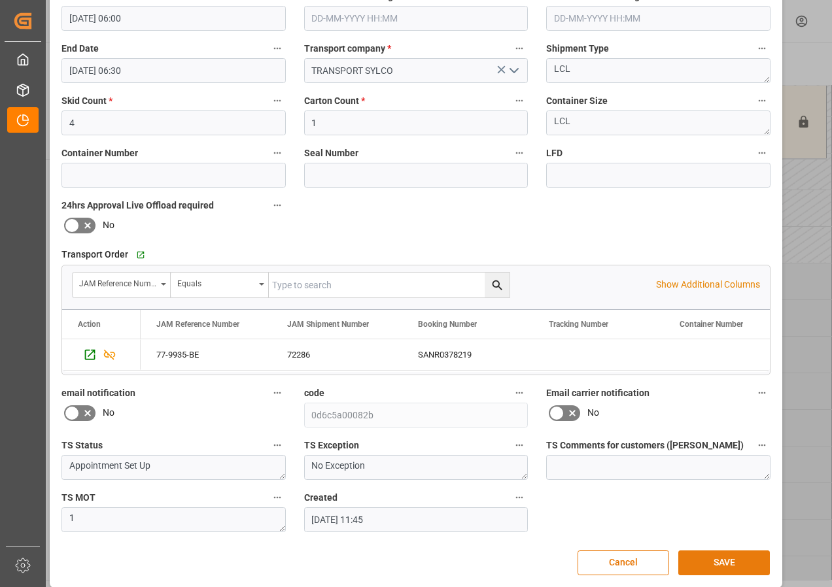
type textarea "CHAUVET INO6(14)"
click at [672, 378] on button "SAVE" at bounding box center [724, 563] width 92 height 25
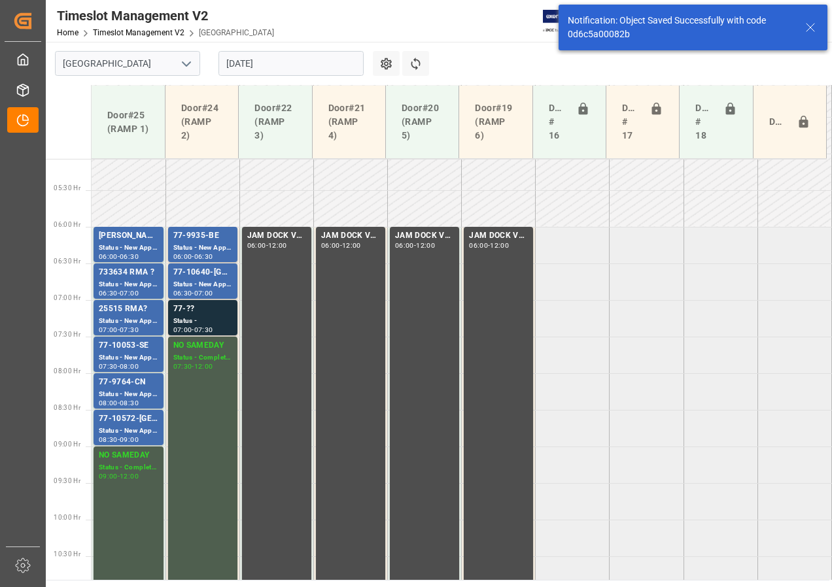
scroll to position [385, 0]
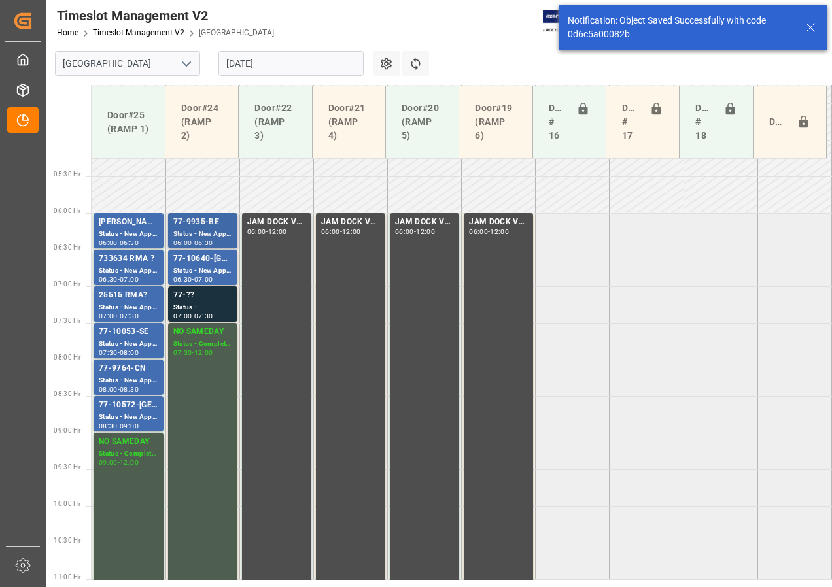
click at [206, 221] on div "77-9935-BE" at bounding box center [202, 222] width 59 height 13
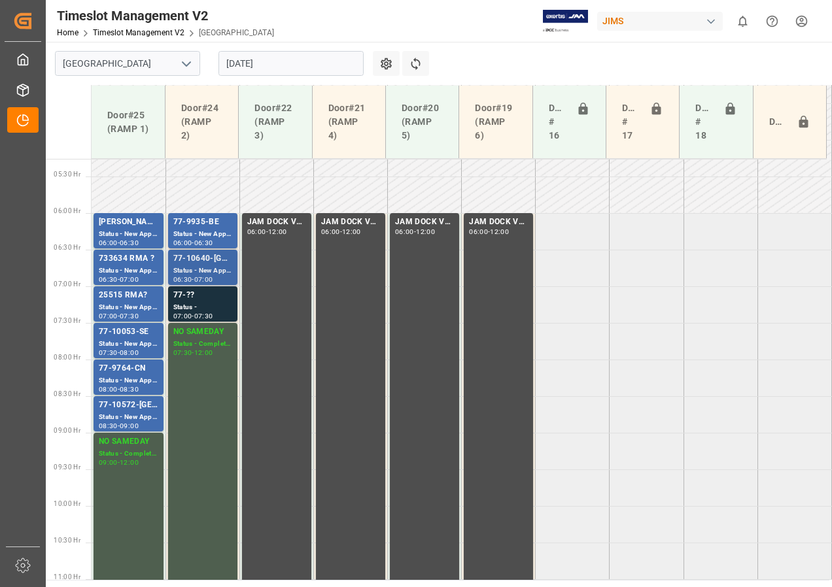
click at [202, 267] on div "Status - New Appointment" at bounding box center [202, 270] width 59 height 11
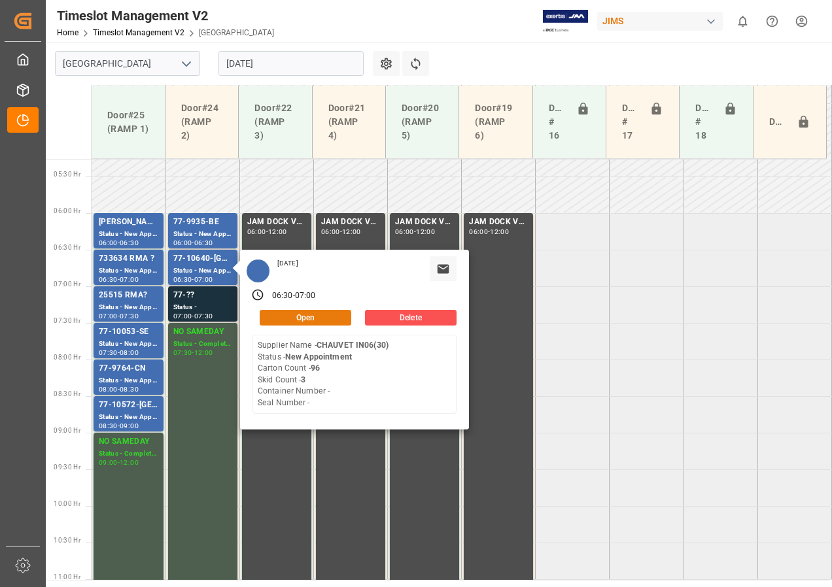
click at [298, 314] on button "Open" at bounding box center [306, 318] width 92 height 16
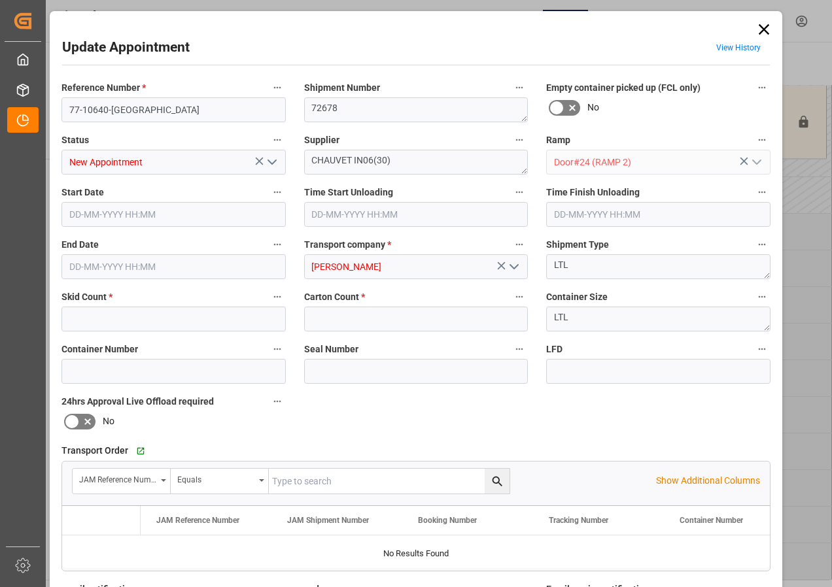
type input "3"
type input "96"
type input "[DATE] 06:30"
type input "[DATE] 07:00"
type input "[DATE] 16:01"
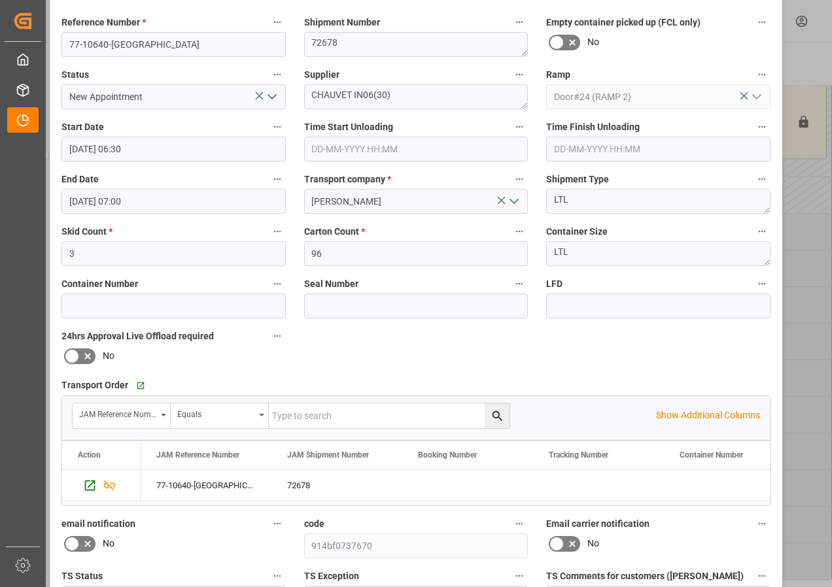
scroll to position [0, 0]
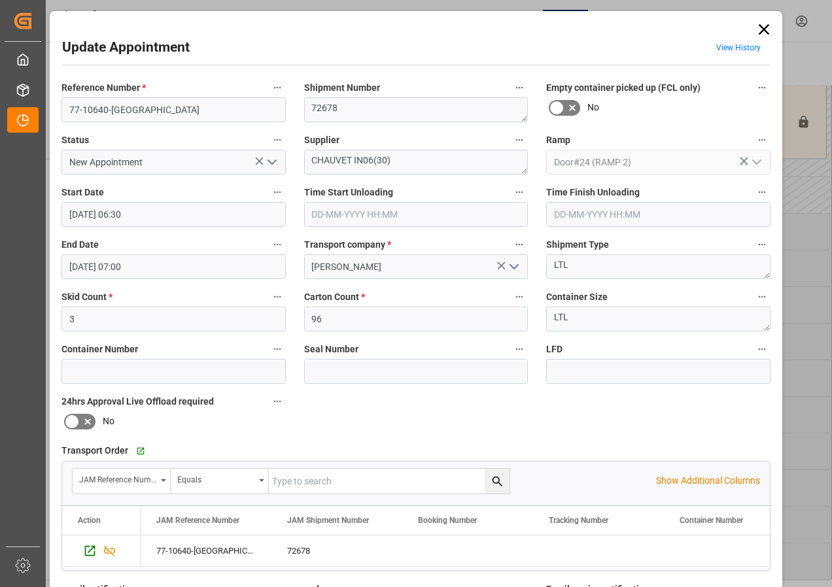
click at [82, 216] on input "[DATE] 06:30" at bounding box center [173, 214] width 224 height 25
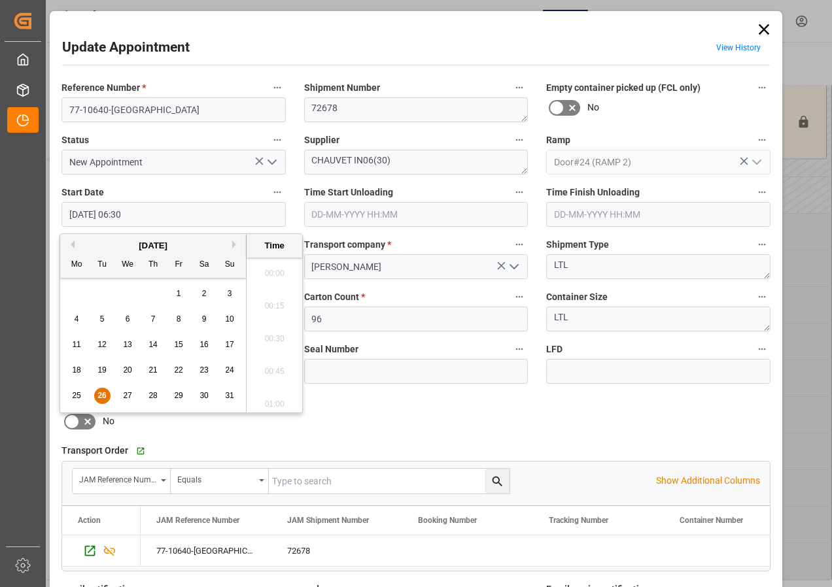
scroll to position [789, 0]
click at [126, 378] on span "27" at bounding box center [127, 395] width 9 height 9
click at [278, 330] on li "07:00" at bounding box center [275, 334] width 56 height 33
type input "[DATE] 07:00"
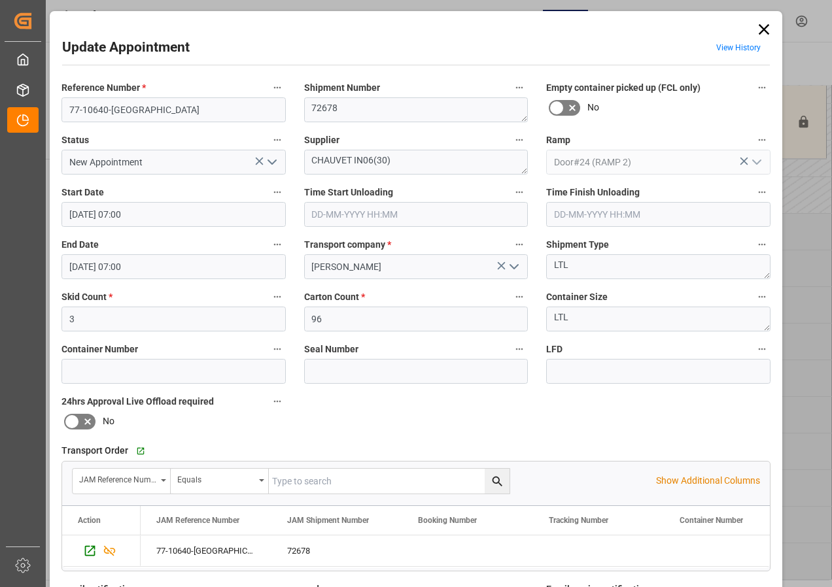
click at [73, 266] on input "[DATE] 07:00" at bounding box center [173, 266] width 224 height 25
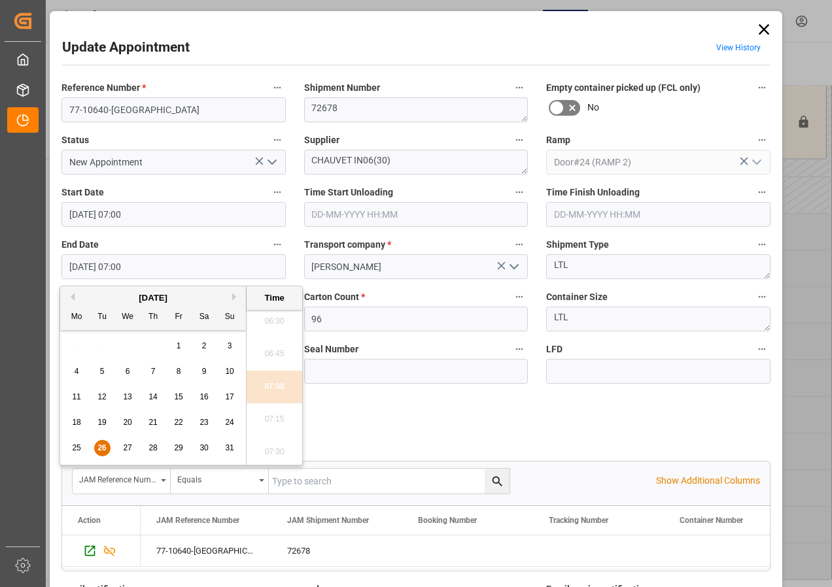
click at [126, 378] on span "27" at bounding box center [127, 447] width 9 height 9
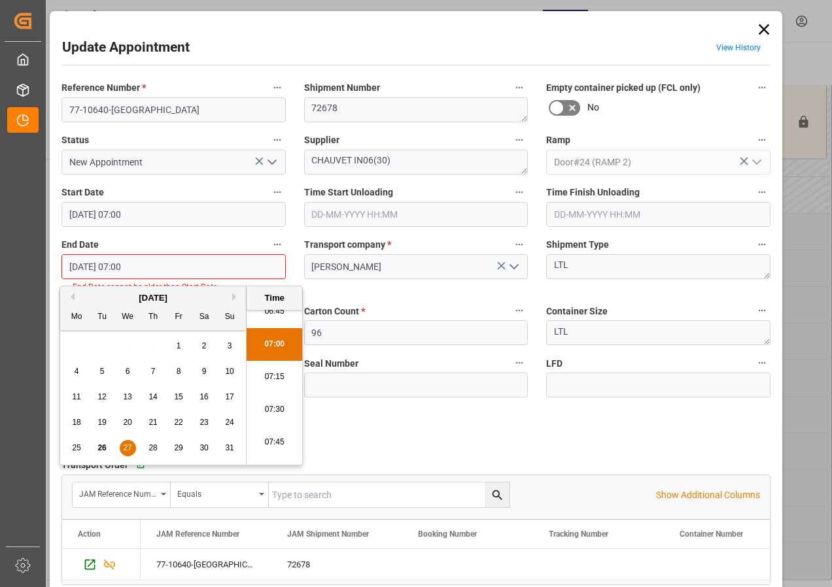
scroll to position [920, 0]
click at [282, 378] on li "07:30" at bounding box center [275, 387] width 56 height 33
type input "[DATE] 07:30"
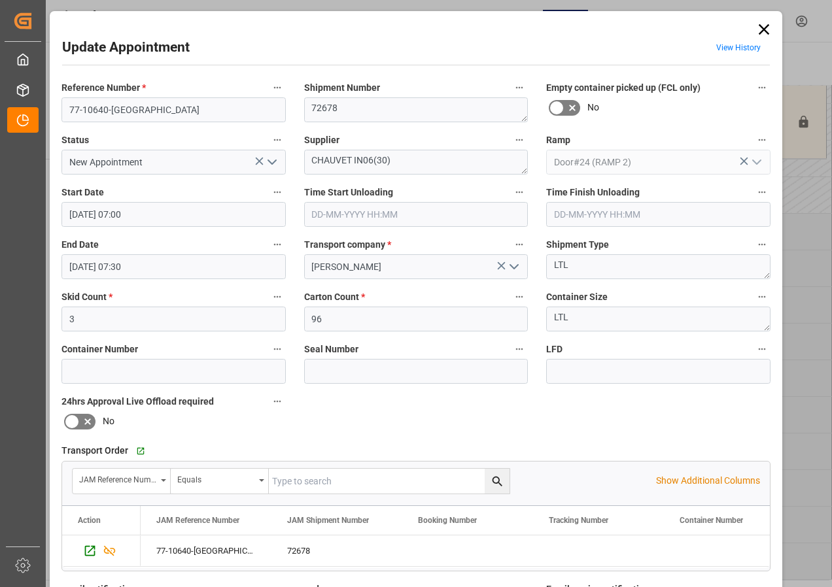
scroll to position [196, 0]
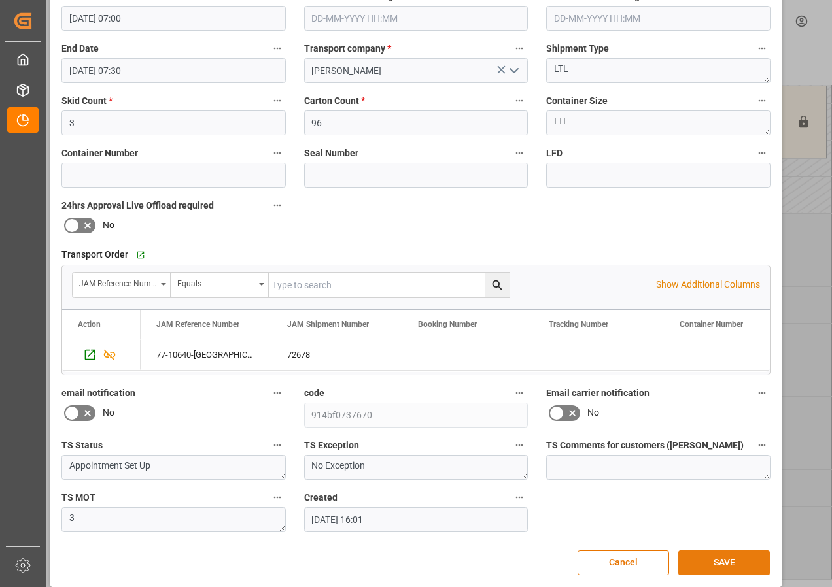
click at [672, 378] on button "SAVE" at bounding box center [724, 563] width 92 height 25
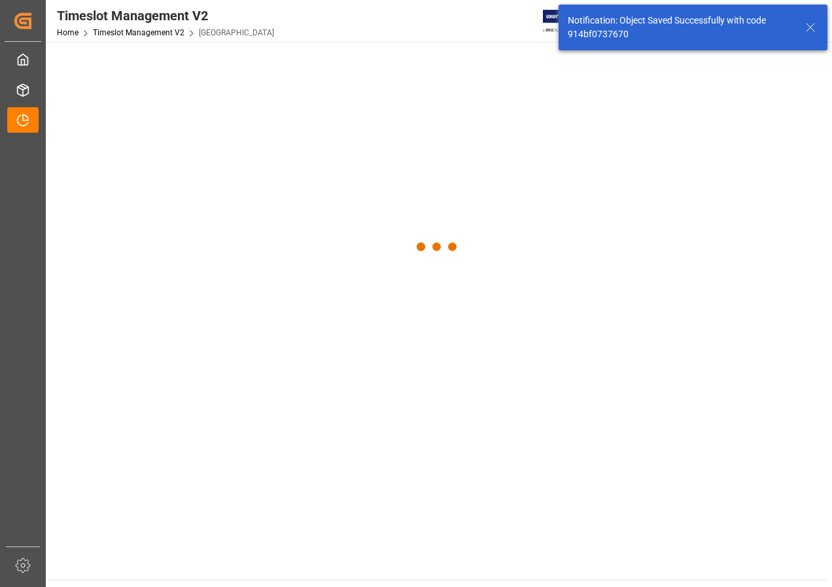
click at [672, 378] on main at bounding box center [437, 311] width 783 height 538
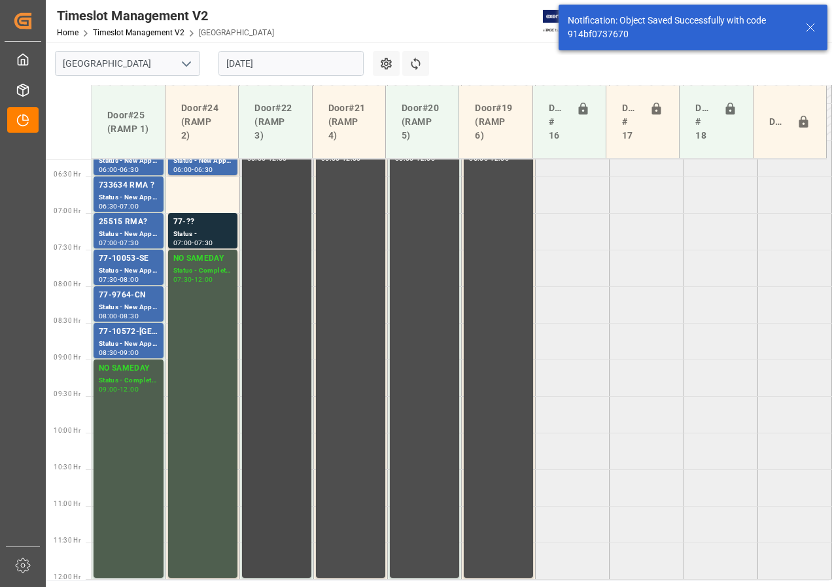
scroll to position [328, 0]
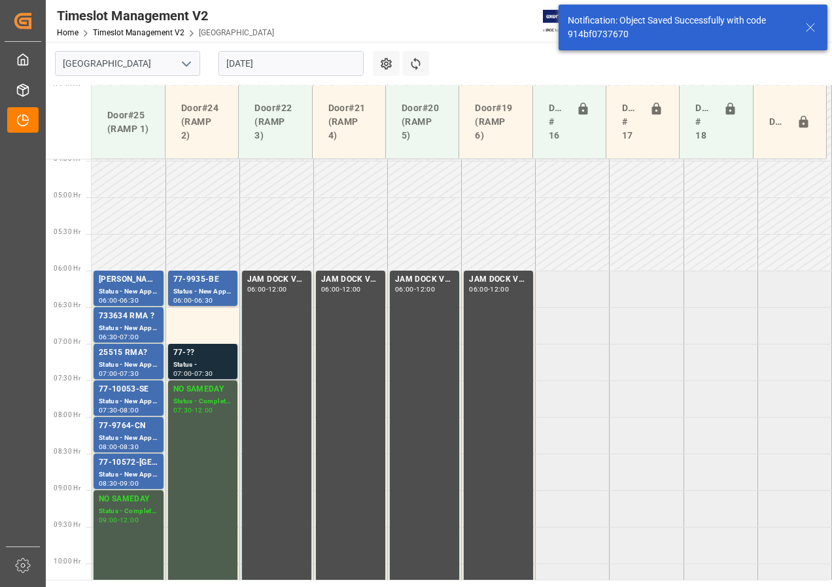
click at [207, 354] on div "77-??" at bounding box center [202, 353] width 59 height 13
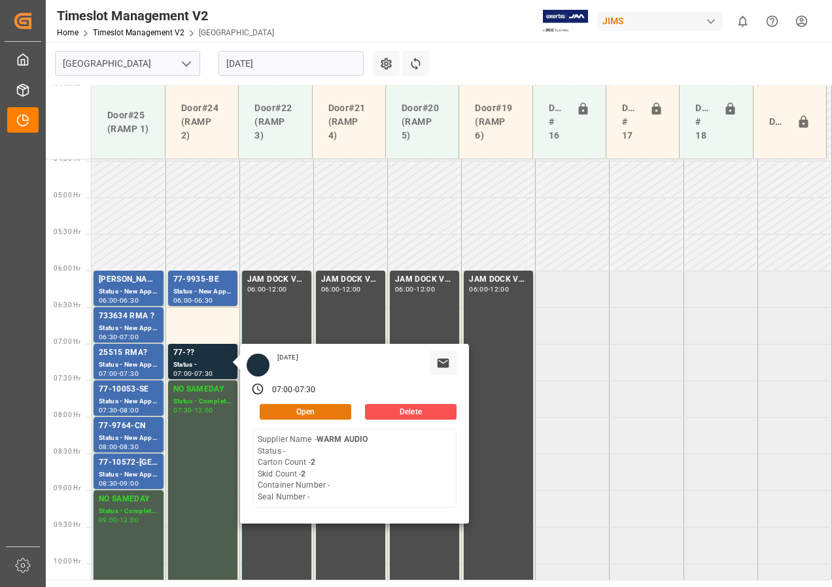
click at [296, 378] on button "Open" at bounding box center [306, 412] width 92 height 16
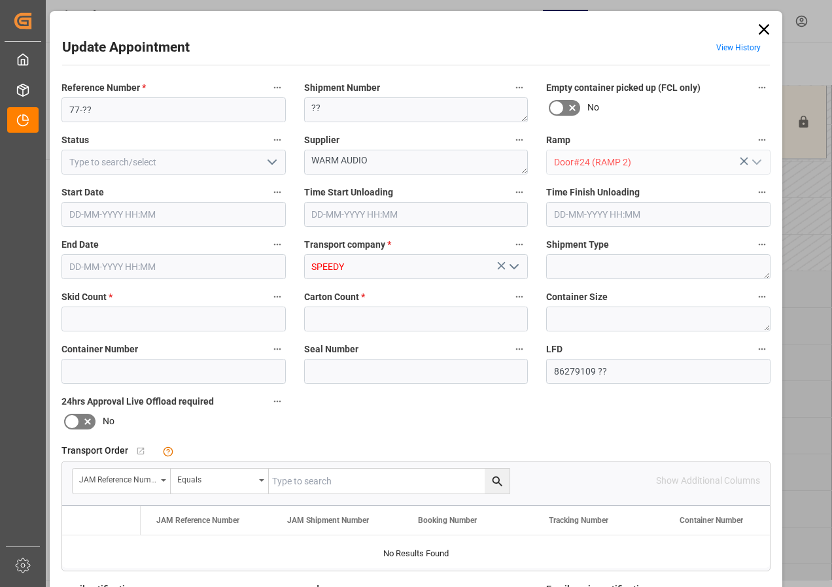
type input "2"
type input "[DATE] 07:00"
type input "[DATE] 07:30"
type input "[DATE] 16:47"
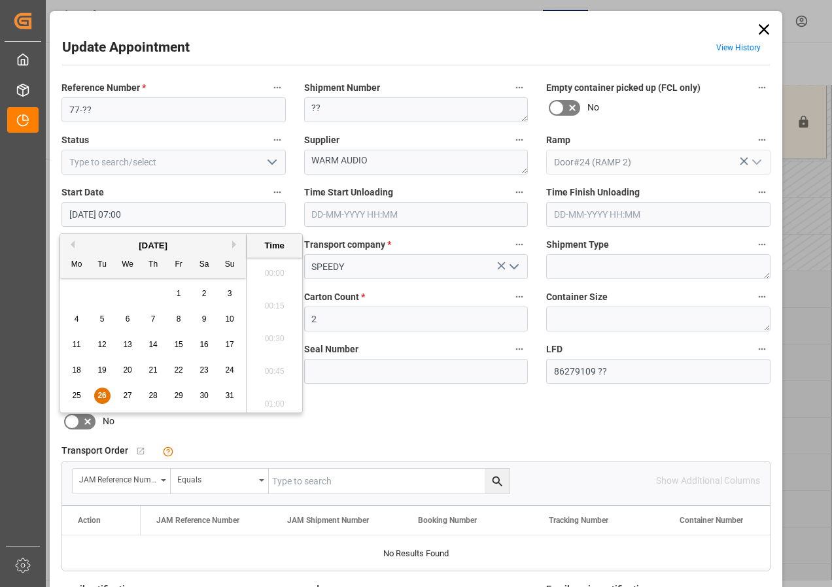
click at [85, 214] on input "[DATE] 07:00" at bounding box center [173, 214] width 224 height 25
click at [102, 378] on span "26" at bounding box center [101, 395] width 9 height 9
click at [269, 267] on li "06:30" at bounding box center [275, 269] width 56 height 33
type input "[DATE] 06:30"
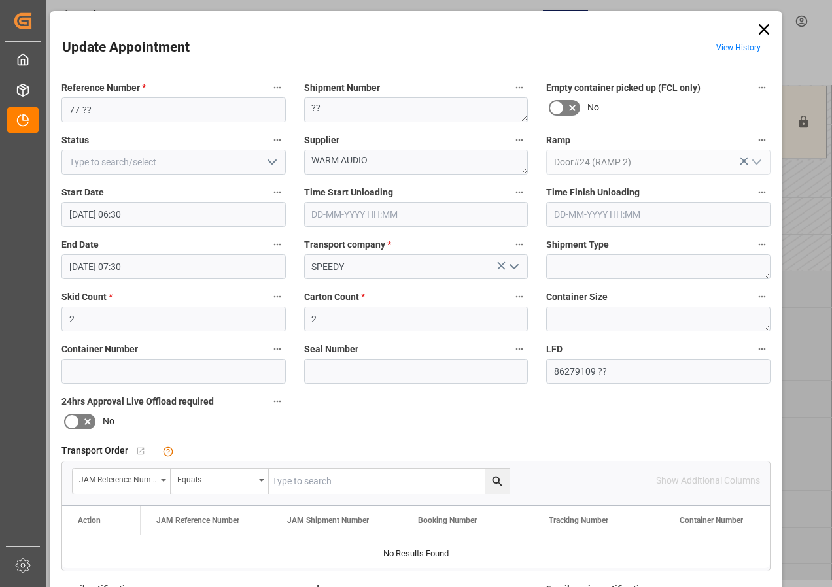
click at [88, 267] on input "[DATE] 07:30" at bounding box center [173, 266] width 224 height 25
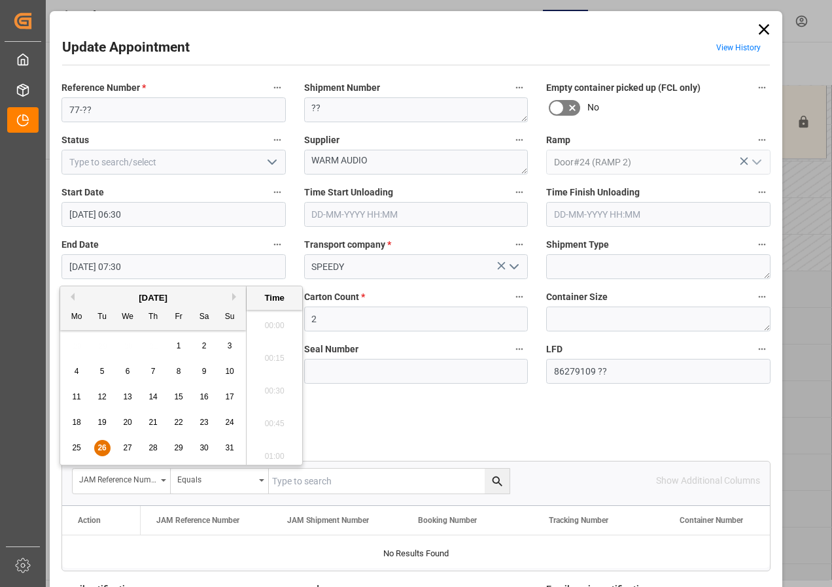
scroll to position [920, 0]
click at [102, 378] on span "26" at bounding box center [101, 447] width 9 height 9
click at [268, 317] on li "07:00" at bounding box center [275, 321] width 56 height 33
type input "[DATE] 07:00"
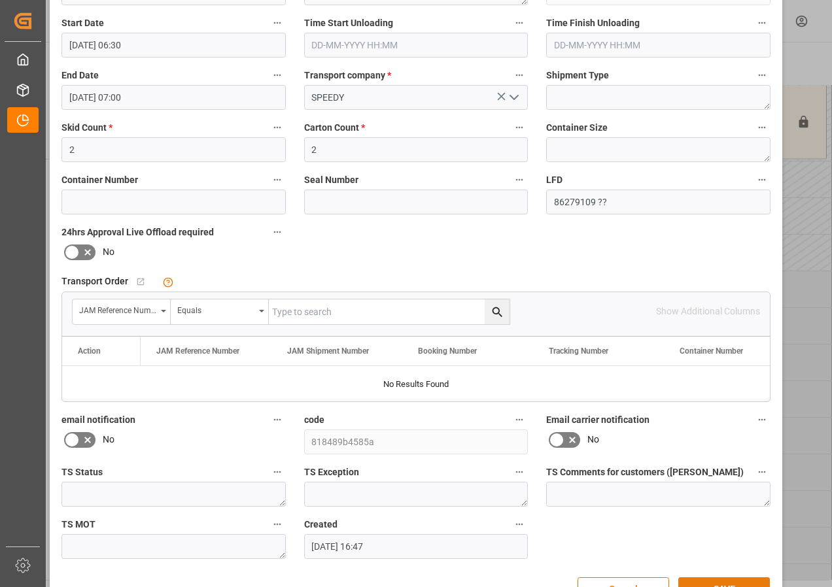
scroll to position [208, 0]
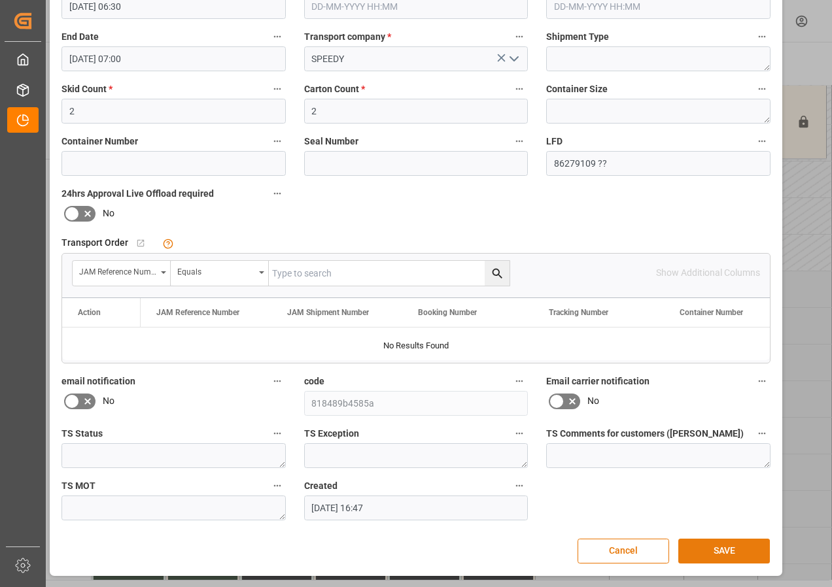
click at [672, 378] on button "SAVE" at bounding box center [724, 551] width 92 height 25
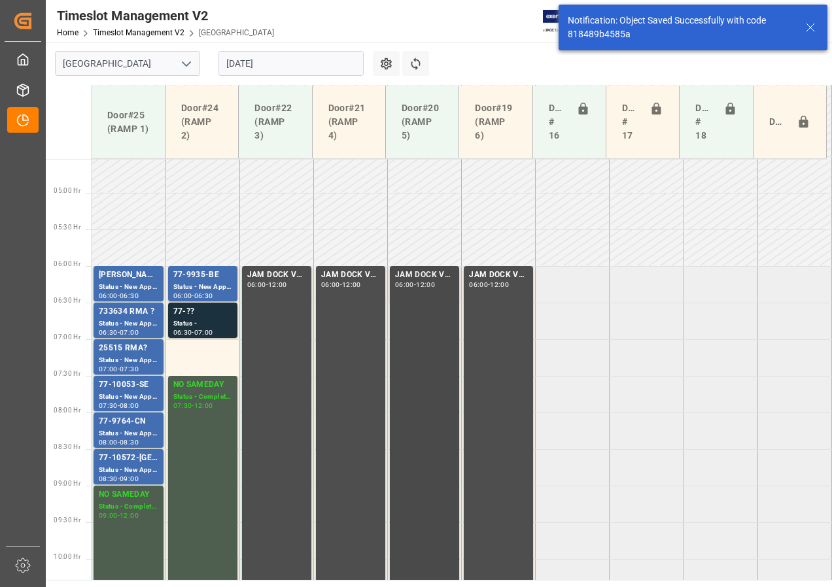
scroll to position [385, 0]
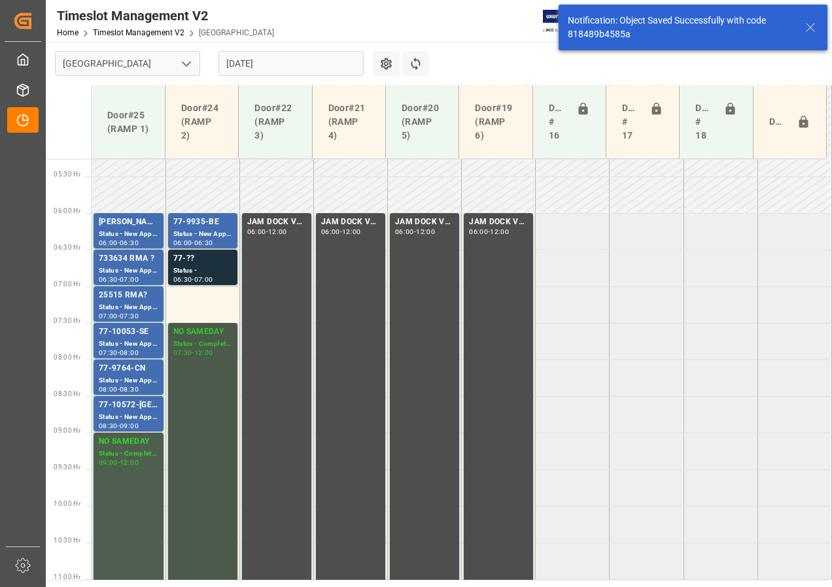
click at [205, 330] on div "NO SAMEDAY" at bounding box center [202, 332] width 59 height 13
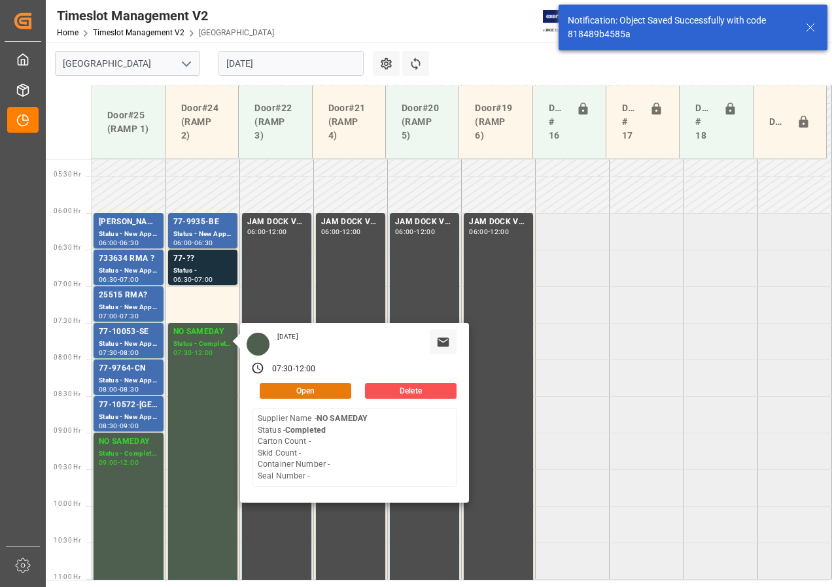
click at [301, 378] on button "Open" at bounding box center [306, 391] width 92 height 16
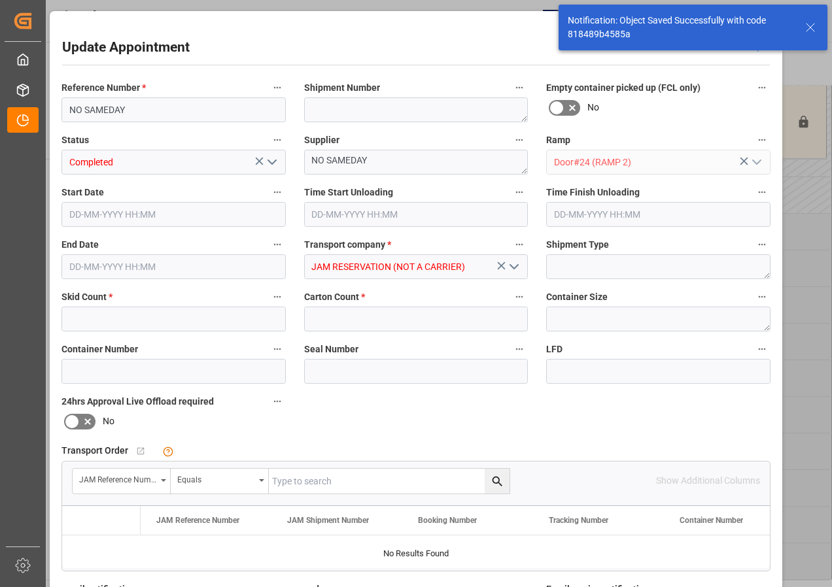
type input "0"
type input "[DATE] 07:30"
type input "[DATE] 12:00"
type input "[DATE] 21:31"
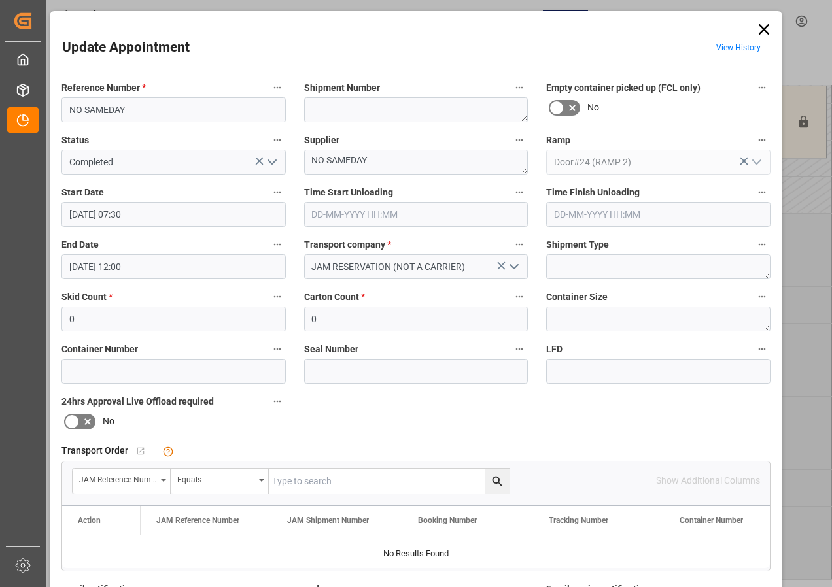
click at [92, 216] on input "[DATE] 07:30" at bounding box center [173, 214] width 224 height 25
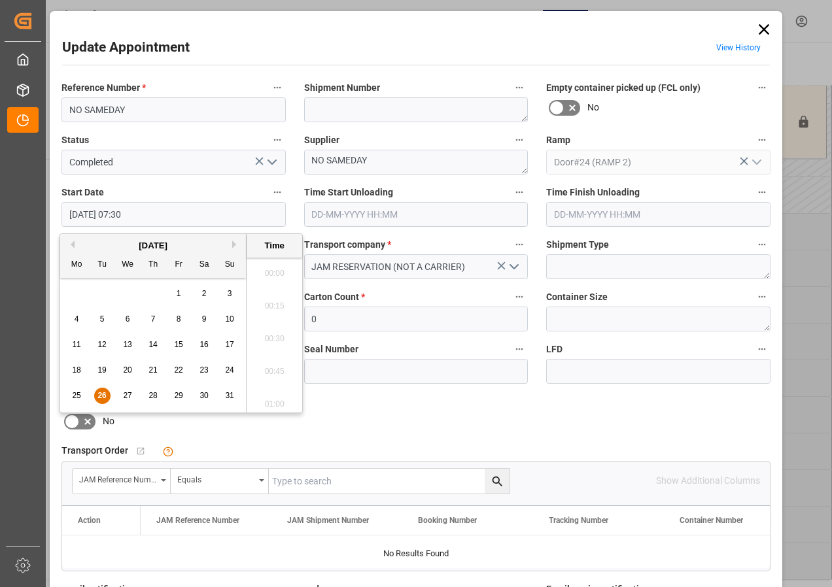
scroll to position [920, 0]
click at [101, 378] on span "26" at bounding box center [101, 395] width 9 height 9
click at [270, 271] on li "07:00" at bounding box center [275, 269] width 56 height 33
type input "[DATE] 07:00"
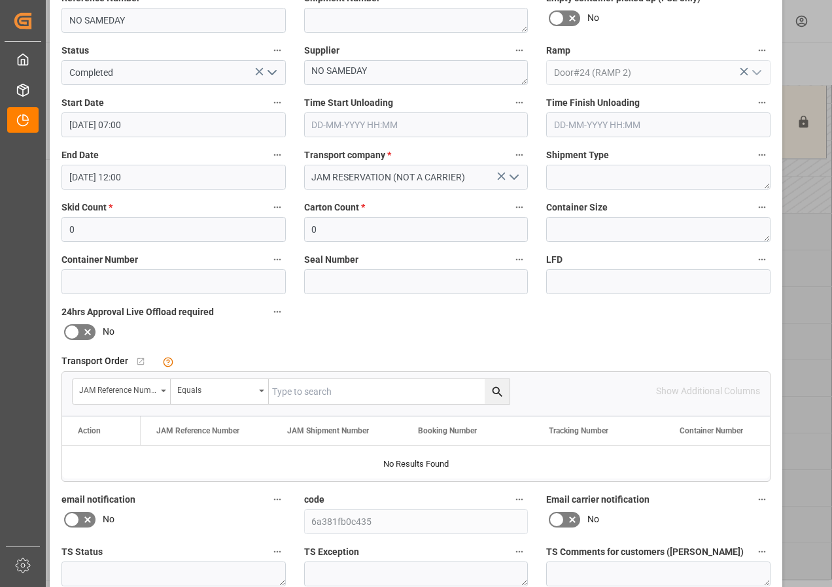
scroll to position [196, 0]
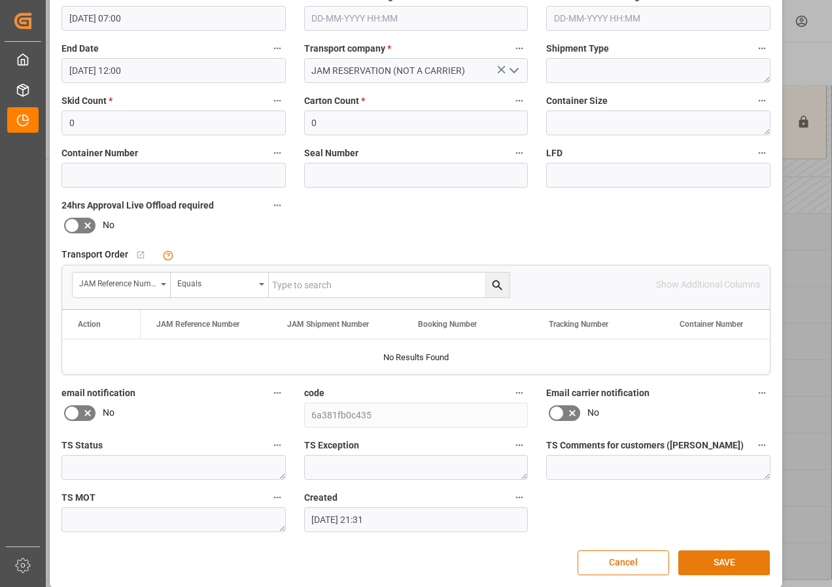
click at [672, 378] on button "SAVE" at bounding box center [724, 563] width 92 height 25
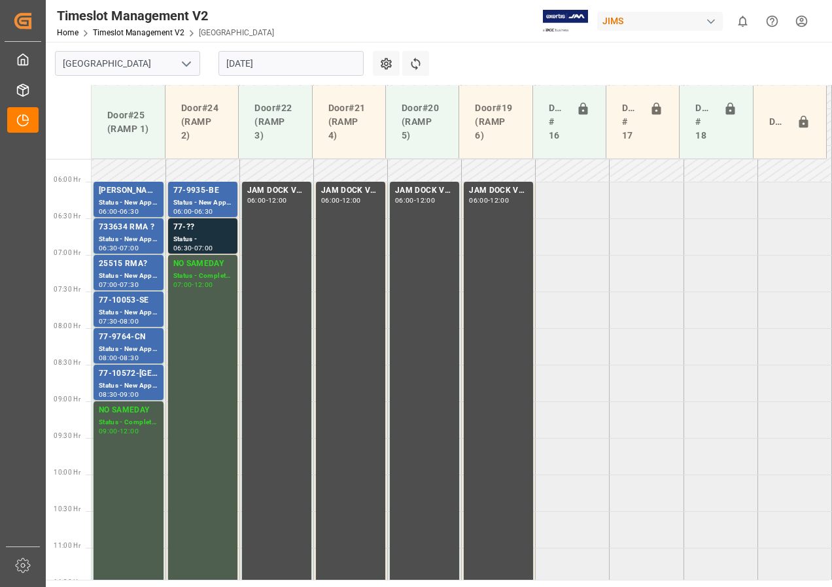
scroll to position [393, 0]
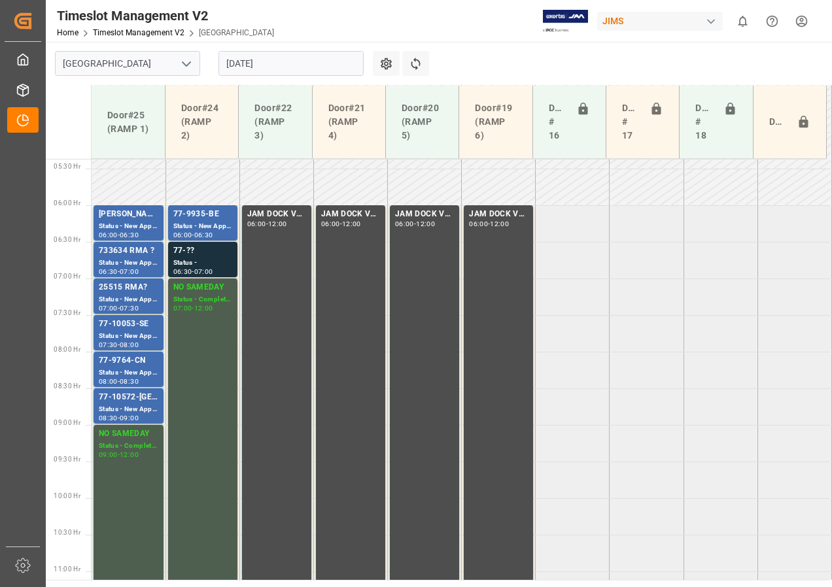
click at [248, 68] on input "[DATE]" at bounding box center [290, 63] width 145 height 25
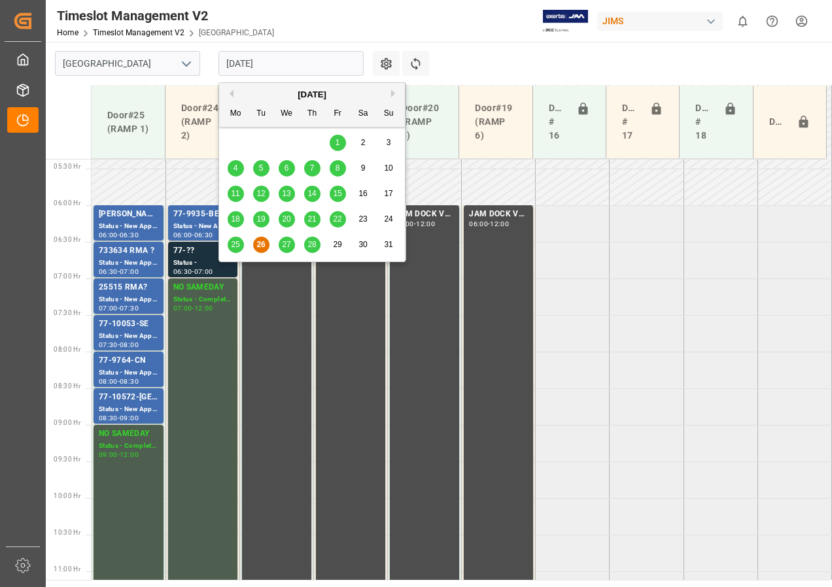
click at [288, 243] on span "27" at bounding box center [286, 244] width 9 height 9
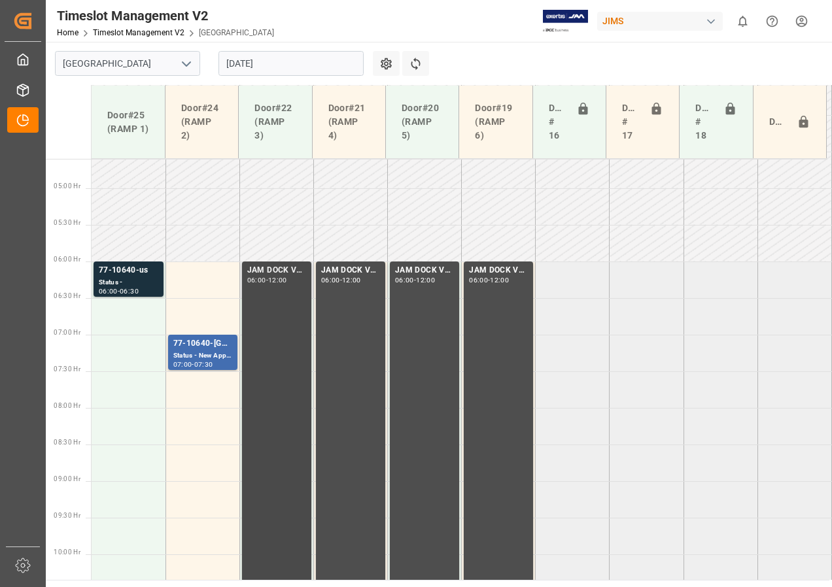
scroll to position [335, 0]
click at [115, 277] on div "77-10640-us" at bounding box center [129, 271] width 60 height 13
click at [194, 354] on div "Status - New Appointment" at bounding box center [202, 357] width 59 height 11
click at [207, 353] on div "Status - New Appointment" at bounding box center [202, 357] width 59 height 11
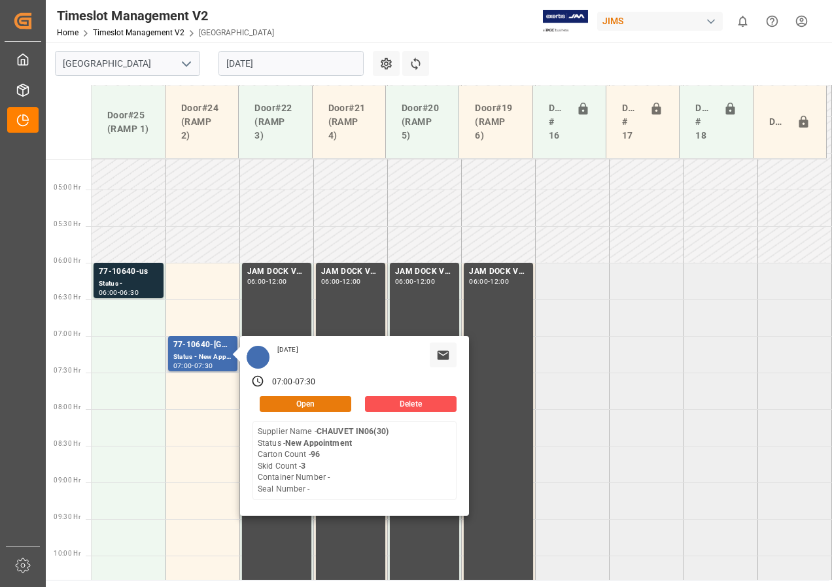
click at [279, 378] on button "Open" at bounding box center [306, 404] width 92 height 16
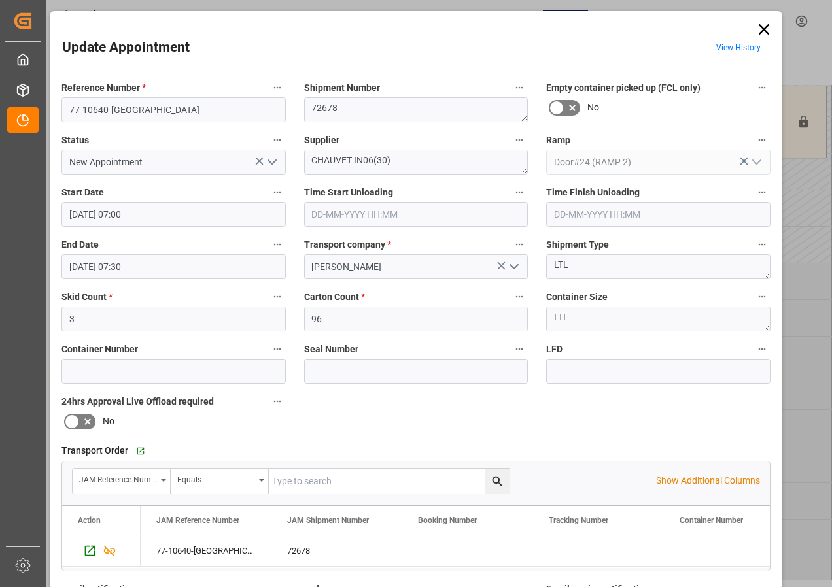
click at [672, 26] on icon at bounding box center [764, 29] width 18 height 18
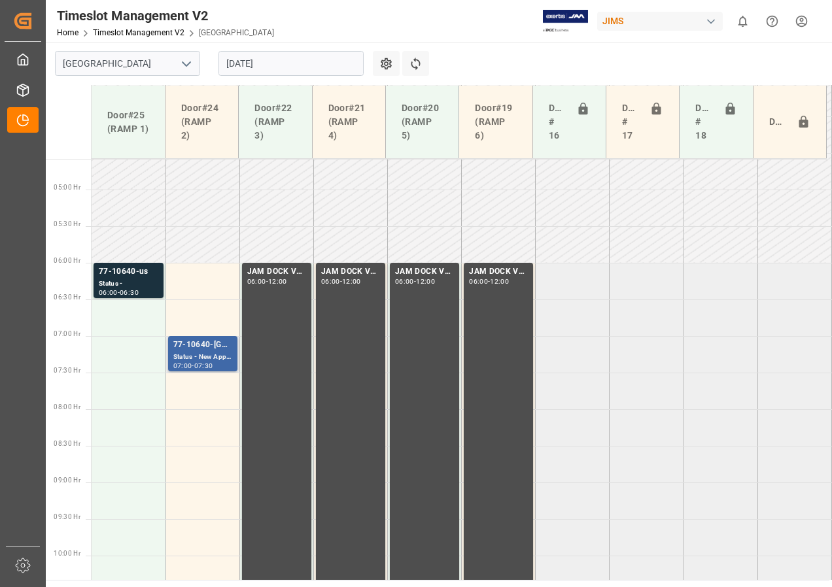
click at [190, 350] on div "77-10640-[GEOGRAPHIC_DATA]" at bounding box center [202, 345] width 59 height 13
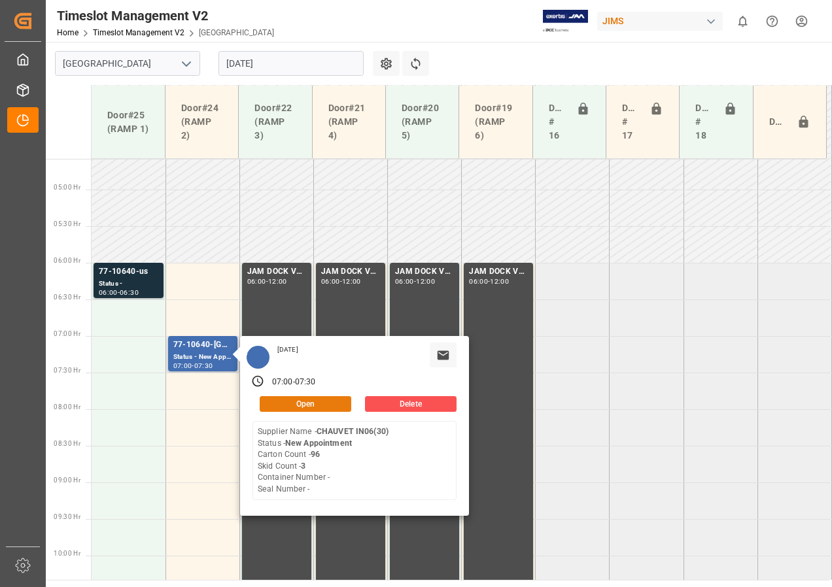
click at [299, 378] on button "Open" at bounding box center [306, 404] width 92 height 16
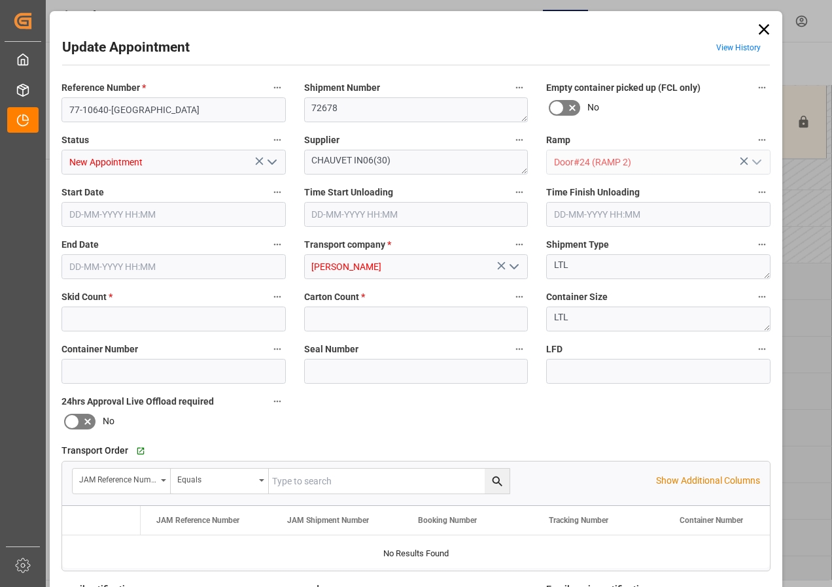
type input "3"
type input "96"
type input "[DATE] 07:00"
type input "[DATE] 07:30"
type input "[DATE] 16:01"
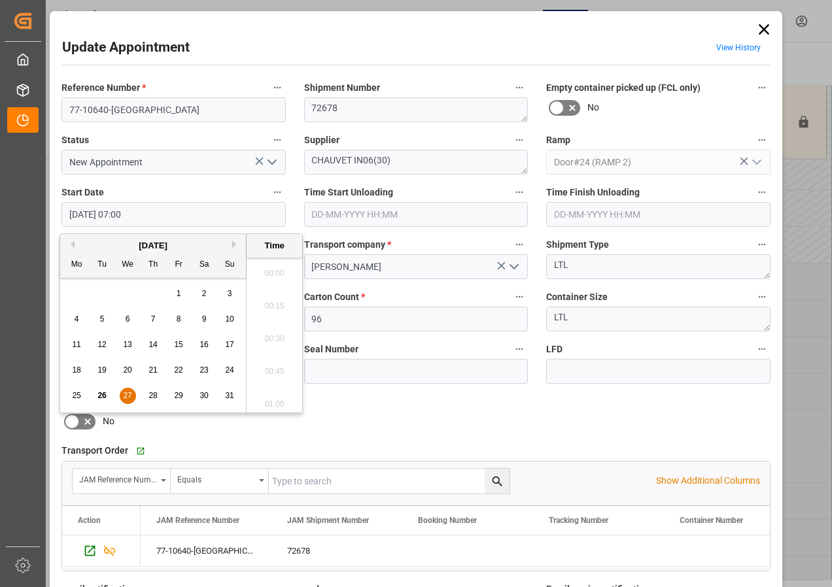
click at [78, 215] on input "[DATE] 07:00" at bounding box center [173, 214] width 224 height 25
click at [124, 378] on div "27" at bounding box center [128, 396] width 16 height 16
click at [272, 267] on li "06:00" at bounding box center [275, 269] width 56 height 33
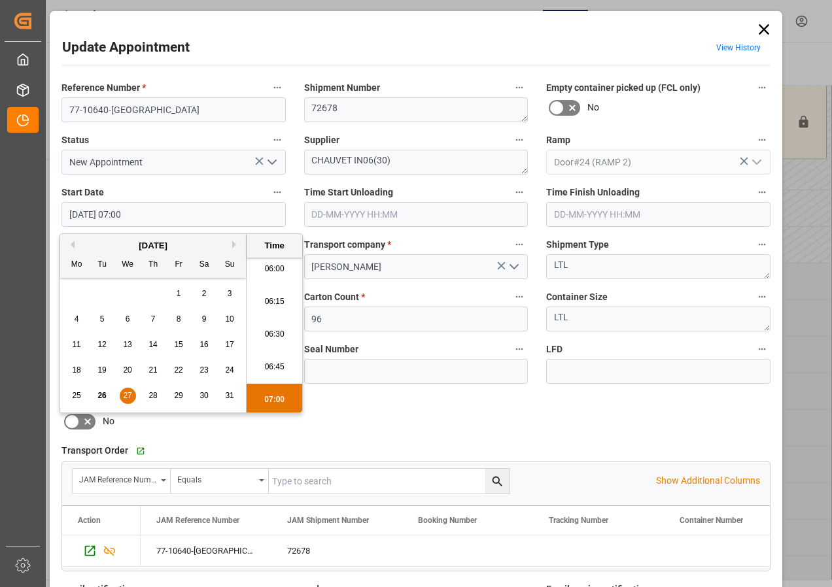
type input "[DATE] 06:00"
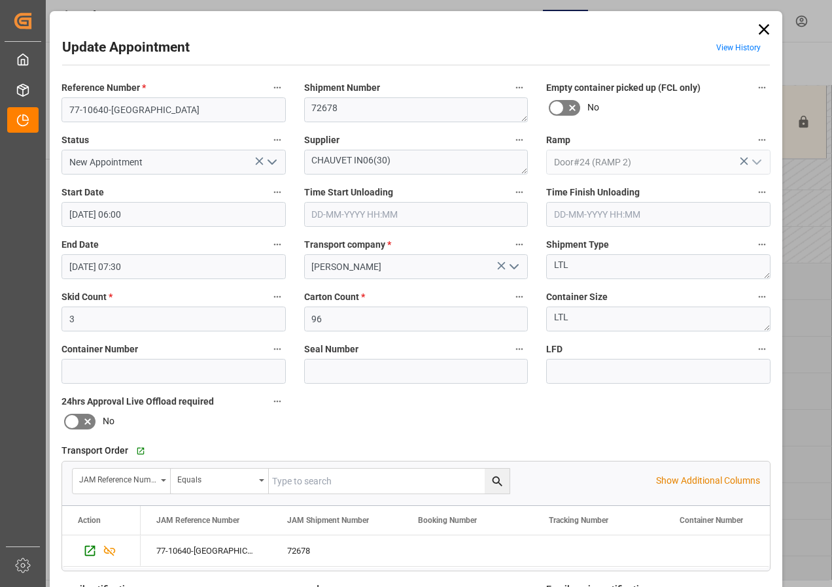
click at [82, 271] on input "[DATE] 07:30" at bounding box center [173, 266] width 224 height 25
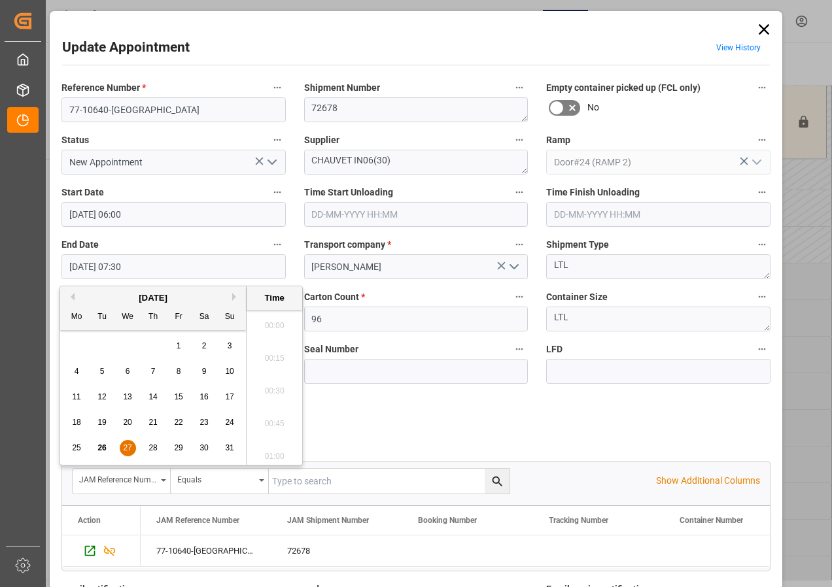
scroll to position [920, 0]
click at [126, 378] on span "27" at bounding box center [127, 447] width 9 height 9
click at [267, 319] on li "07:00" at bounding box center [275, 321] width 56 height 33
type input "[DATE] 07:00"
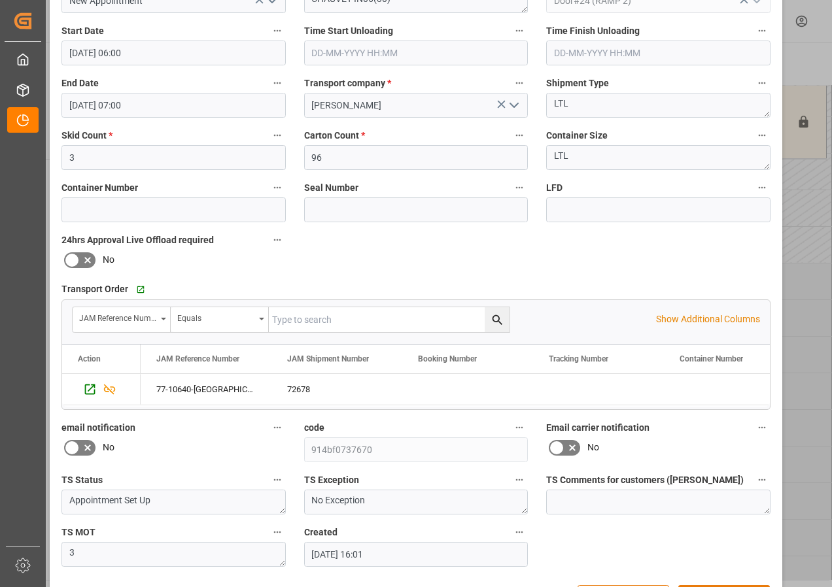
scroll to position [208, 0]
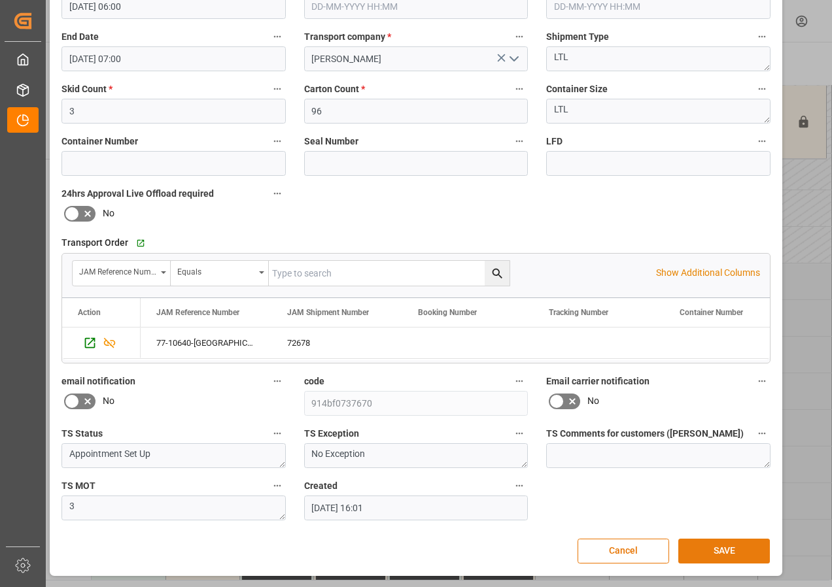
click at [672, 378] on button "SAVE" at bounding box center [724, 551] width 92 height 25
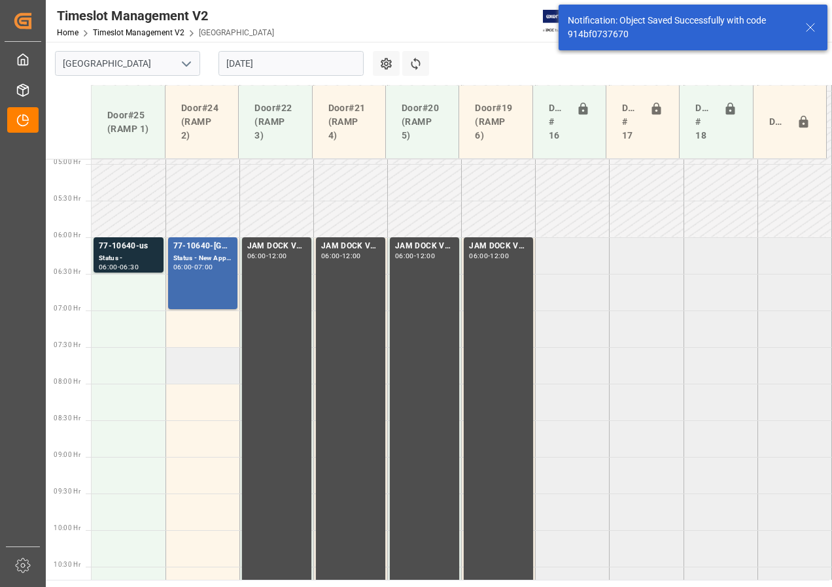
scroll to position [385, 0]
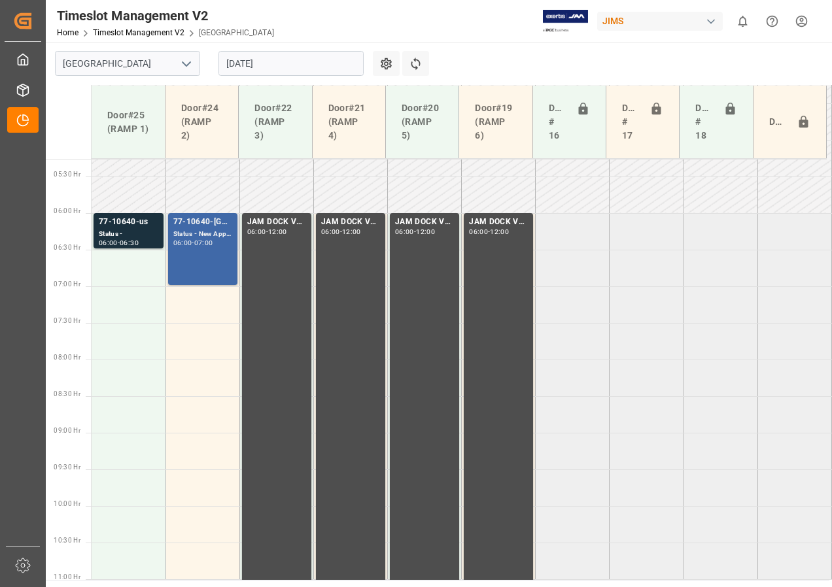
click at [201, 224] on div "77-10640-[GEOGRAPHIC_DATA]" at bounding box center [202, 222] width 59 height 13
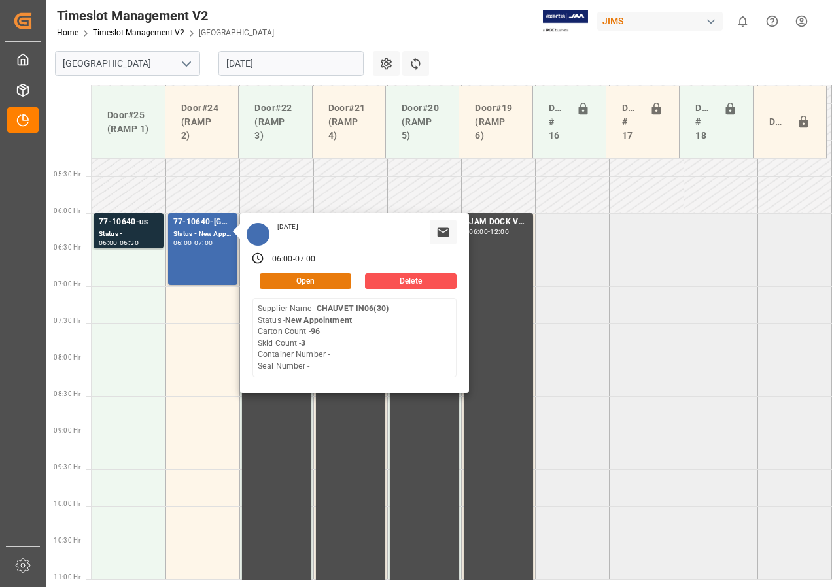
click at [298, 276] on button "Open" at bounding box center [306, 281] width 92 height 16
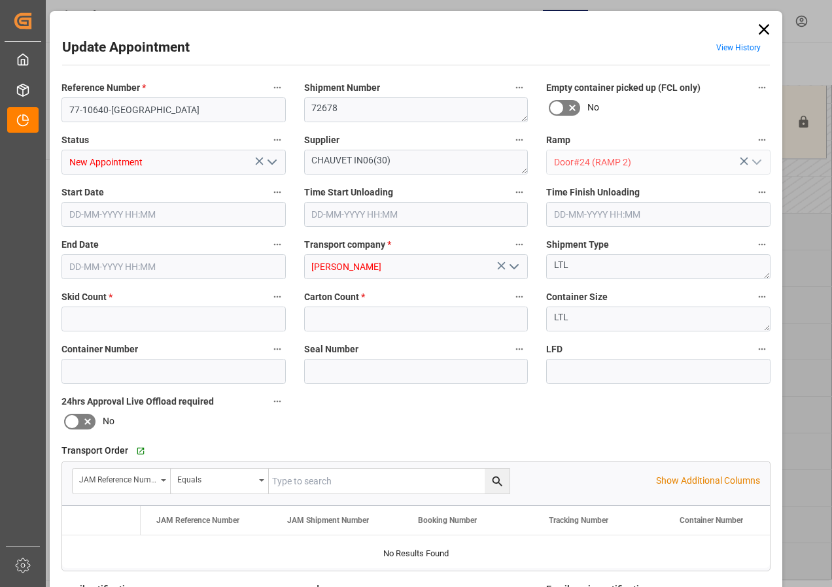
type input "3"
type input "96"
type input "[DATE] 06:00"
type input "[DATE] 07:00"
type input "[DATE] 16:01"
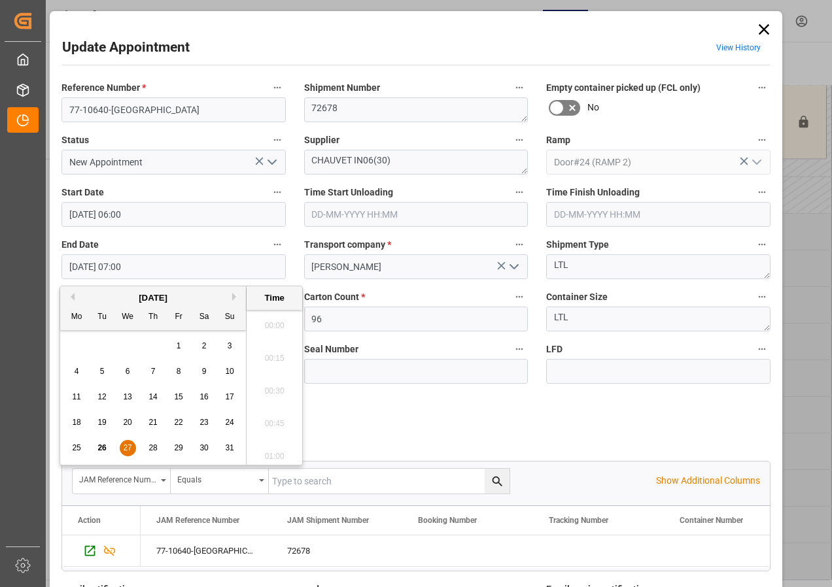
click at [93, 264] on input "[DATE] 07:00" at bounding box center [173, 266] width 224 height 25
click at [124, 378] on span "27" at bounding box center [127, 447] width 9 height 9
click at [269, 322] on li "06:30" at bounding box center [275, 321] width 56 height 33
type input "[DATE] 06:30"
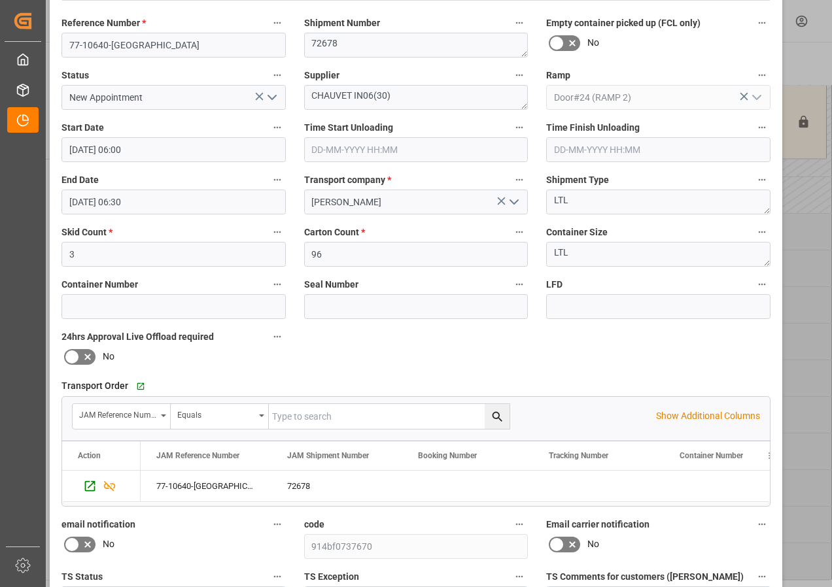
scroll to position [196, 0]
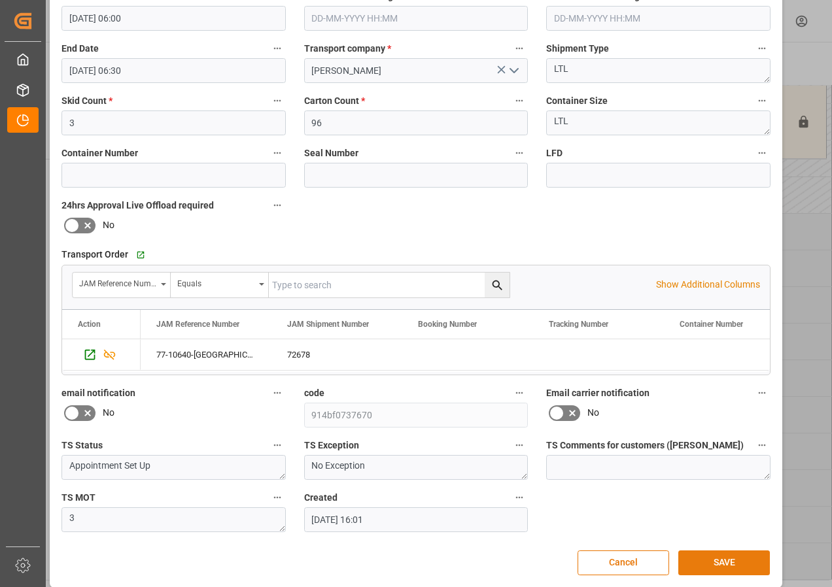
click at [672, 378] on button "SAVE" at bounding box center [724, 563] width 92 height 25
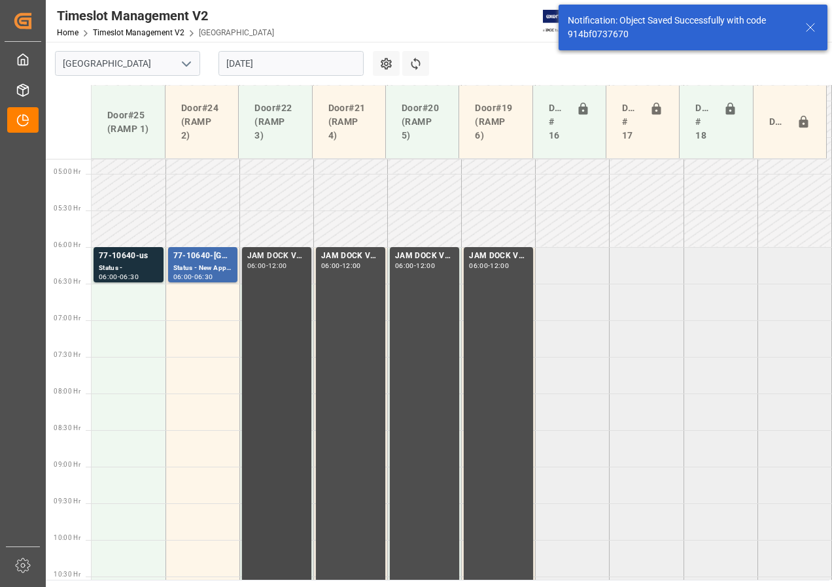
scroll to position [254, 0]
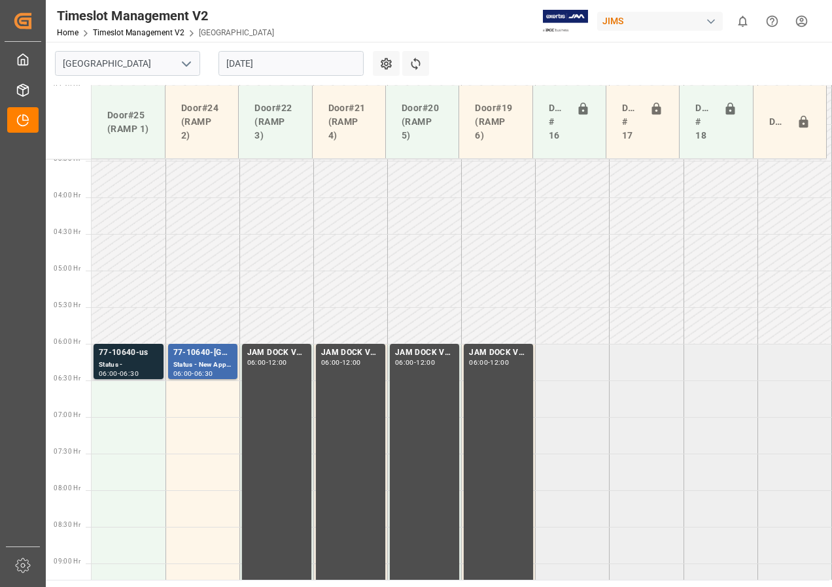
click at [126, 364] on div "Status -" at bounding box center [129, 365] width 60 height 11
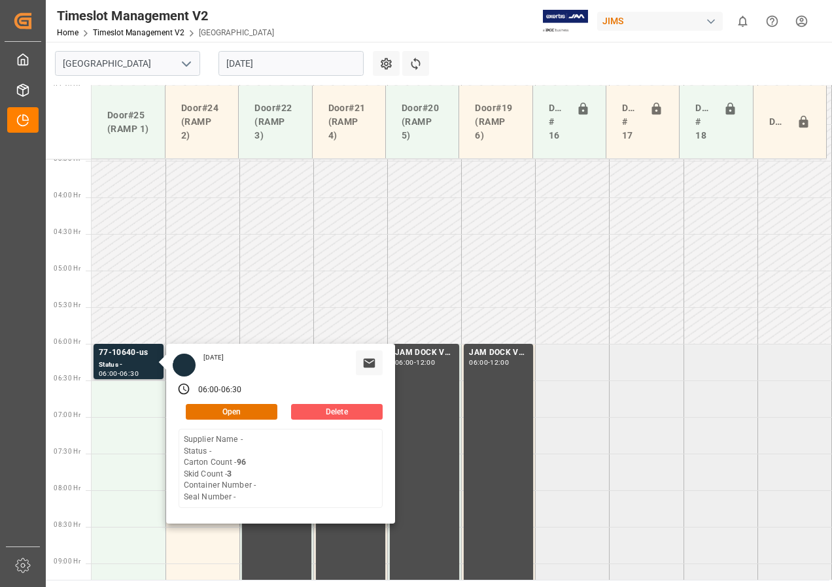
click at [339, 378] on button "Delete" at bounding box center [337, 412] width 92 height 16
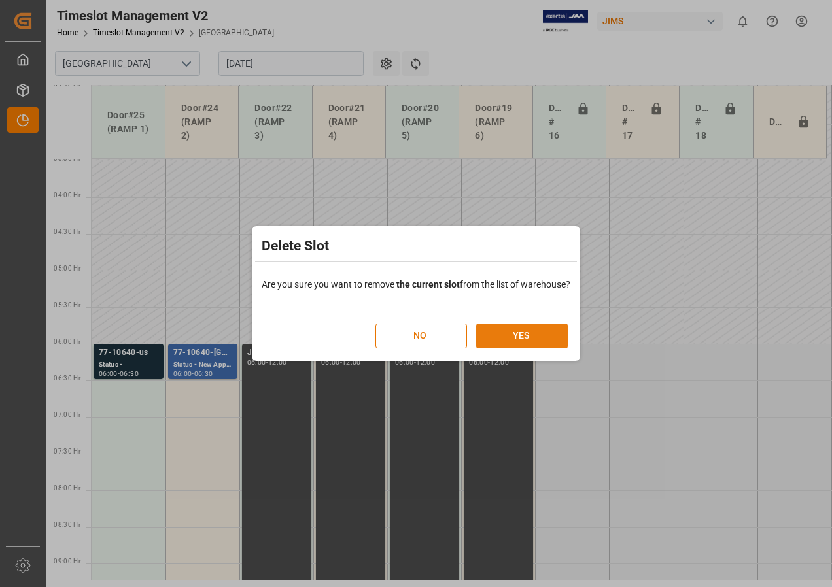
click at [509, 339] on button "YES" at bounding box center [522, 336] width 92 height 25
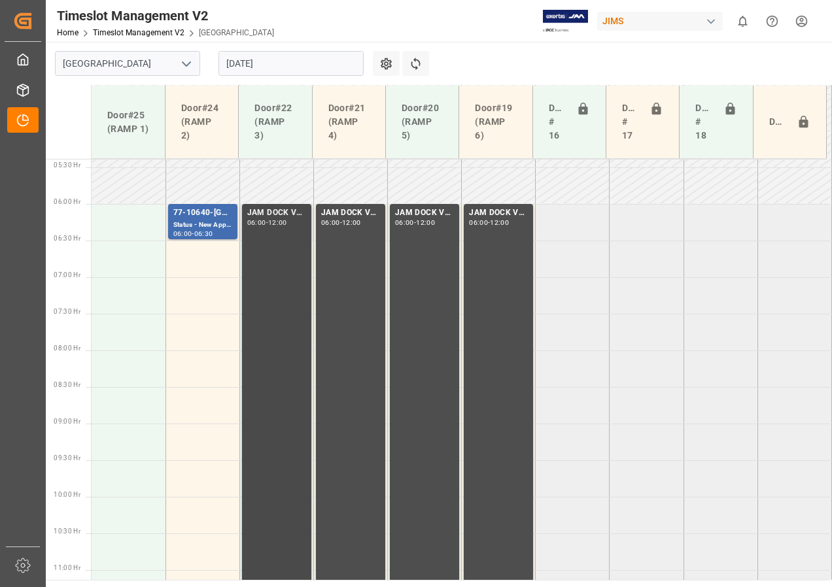
scroll to position [385, 0]
